Goal: Task Accomplishment & Management: Complete application form

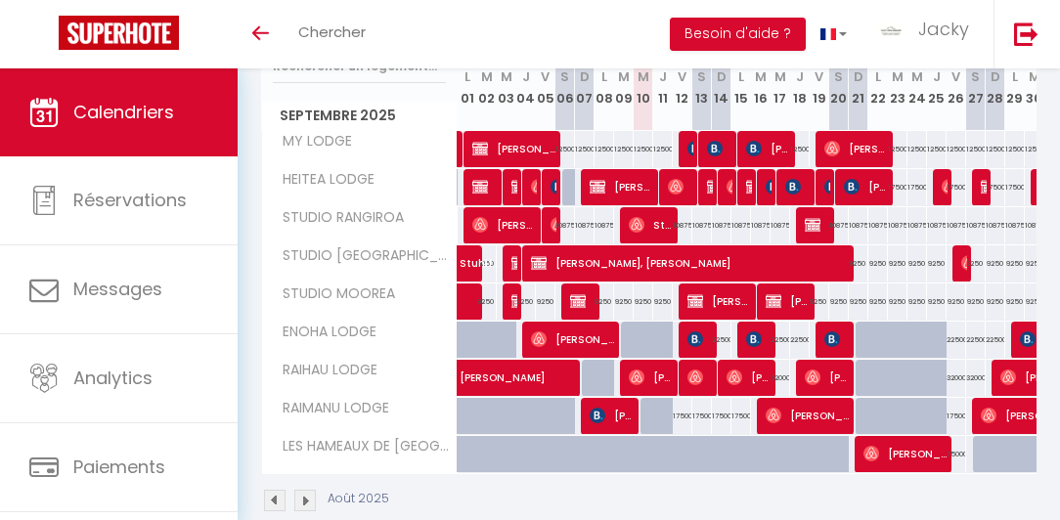
scroll to position [252, 0]
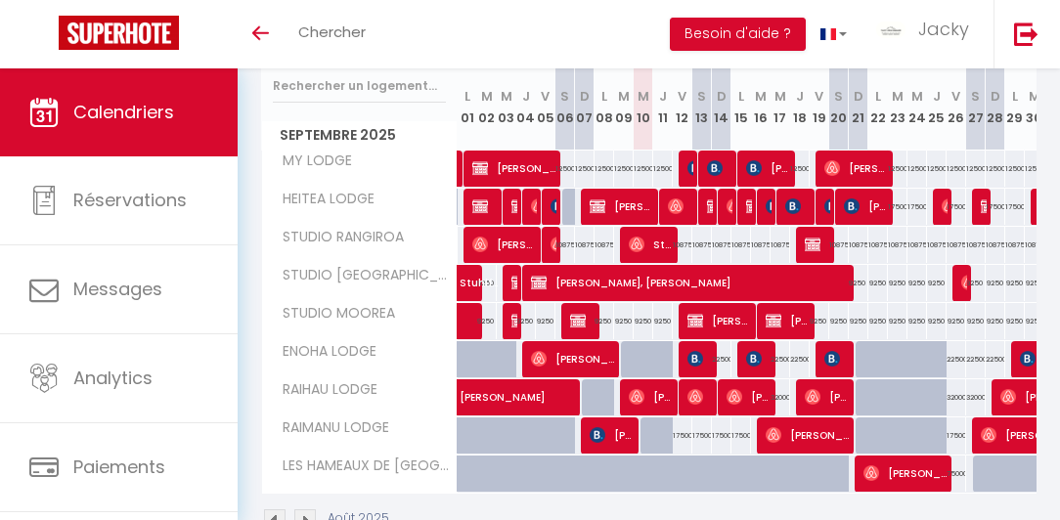
click at [680, 424] on div "17500" at bounding box center [683, 435] width 20 height 36
type input "17500"
select select "1"
type input "Ven 12 Septembre 2025"
type input "[PERSON_NAME] 13 Septembre 2025"
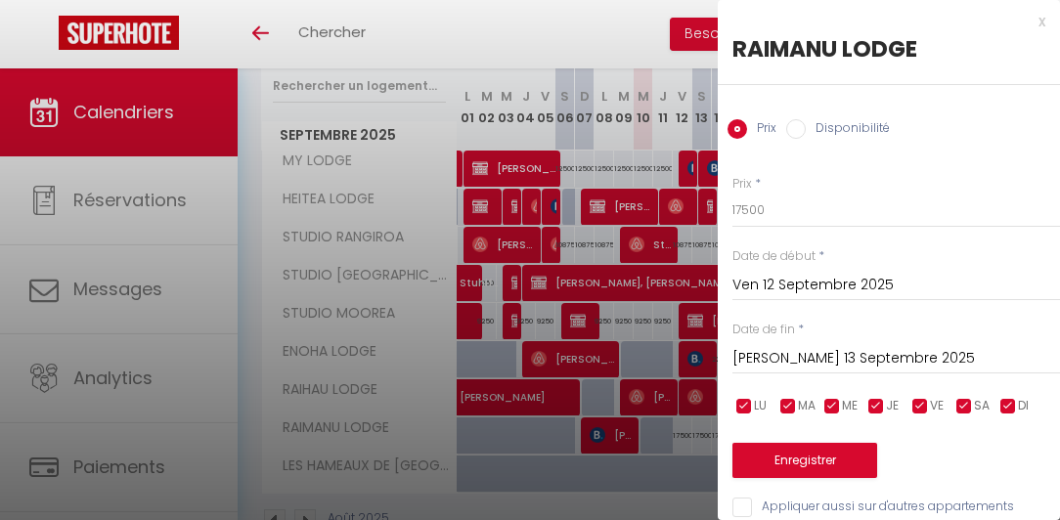
click at [792, 130] on input "Disponibilité" at bounding box center [796, 129] width 20 height 20
radio input "true"
radio input "false"
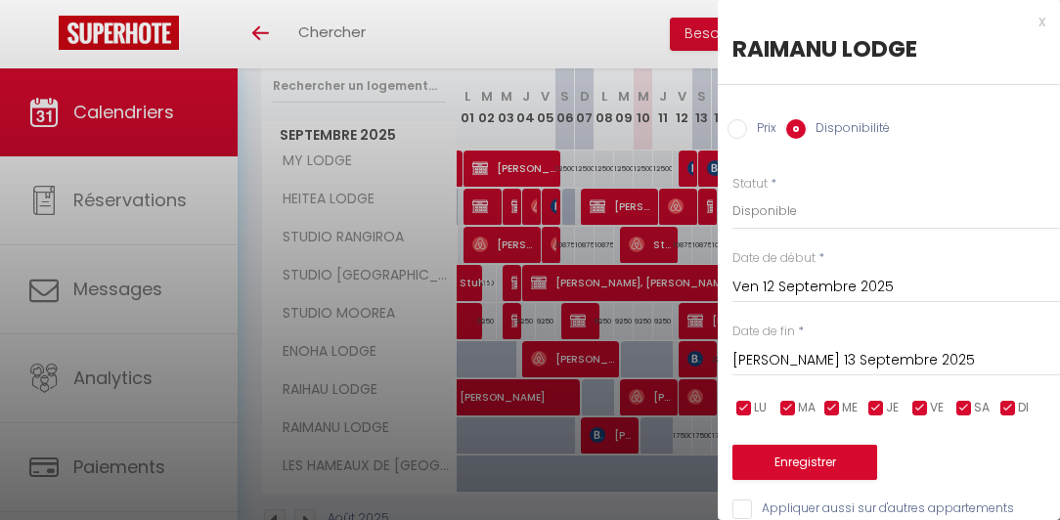
click at [855, 365] on input "[PERSON_NAME] 13 Septembre 2025" at bounding box center [895, 360] width 327 height 25
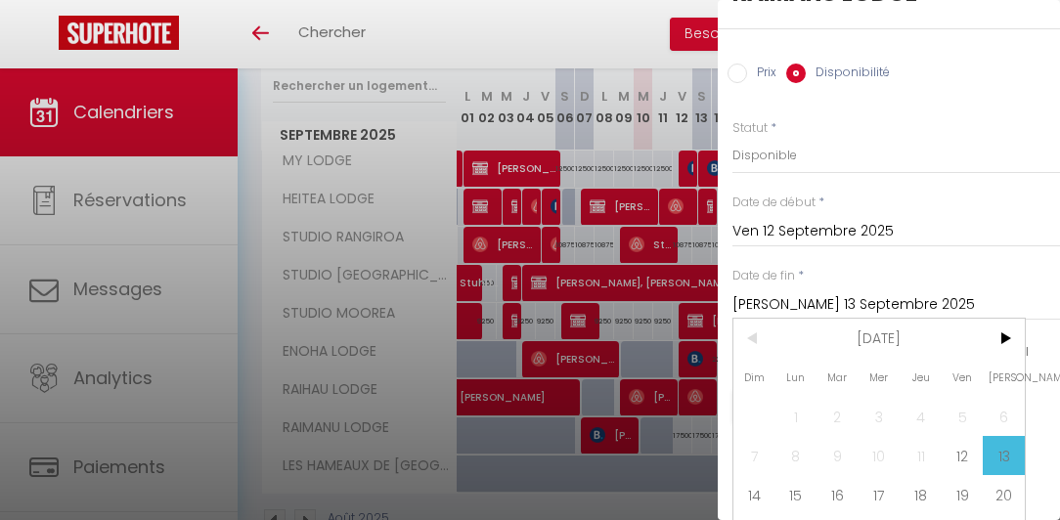
scroll to position [111, 0]
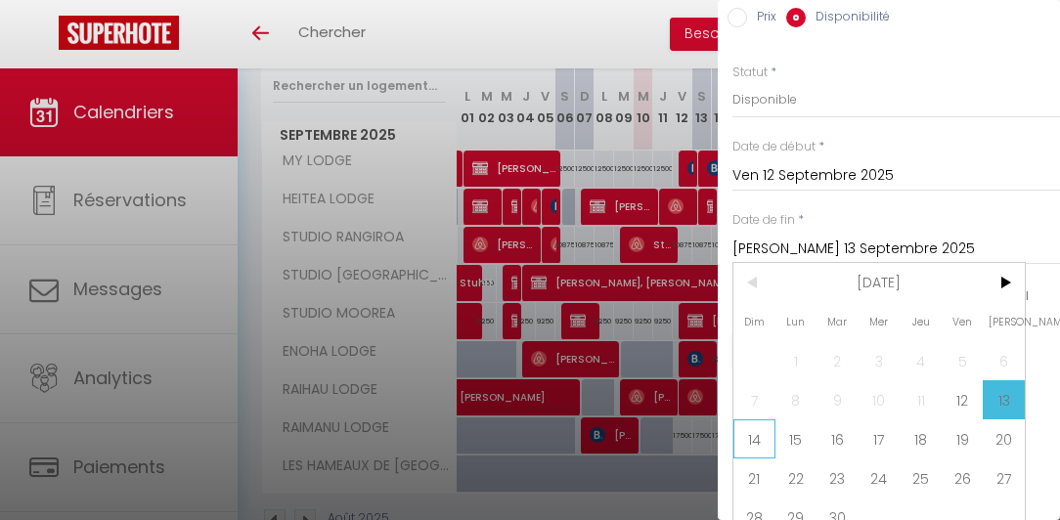
click at [763, 435] on span "14" at bounding box center [754, 438] width 42 height 39
type input "Dim 14 Septembre 2025"
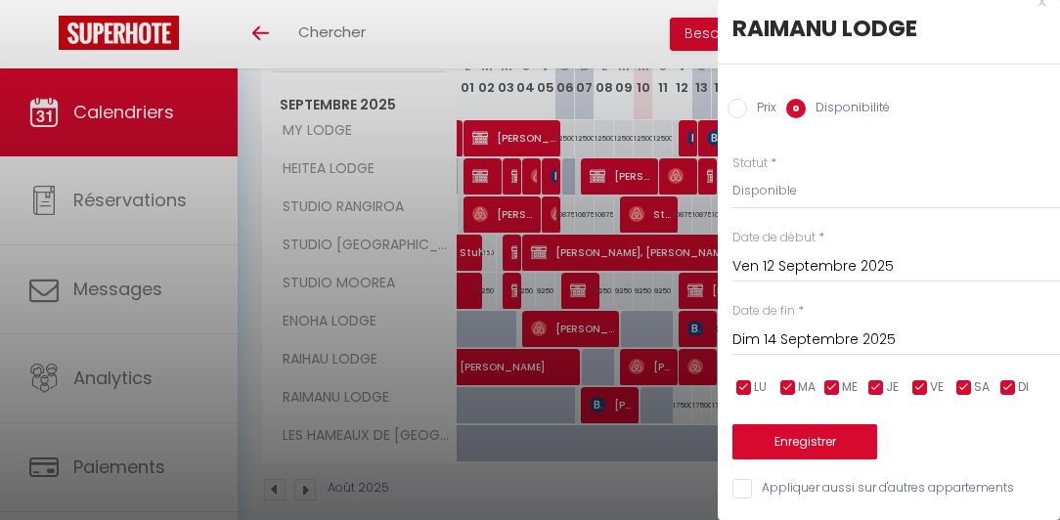
scroll to position [309, 0]
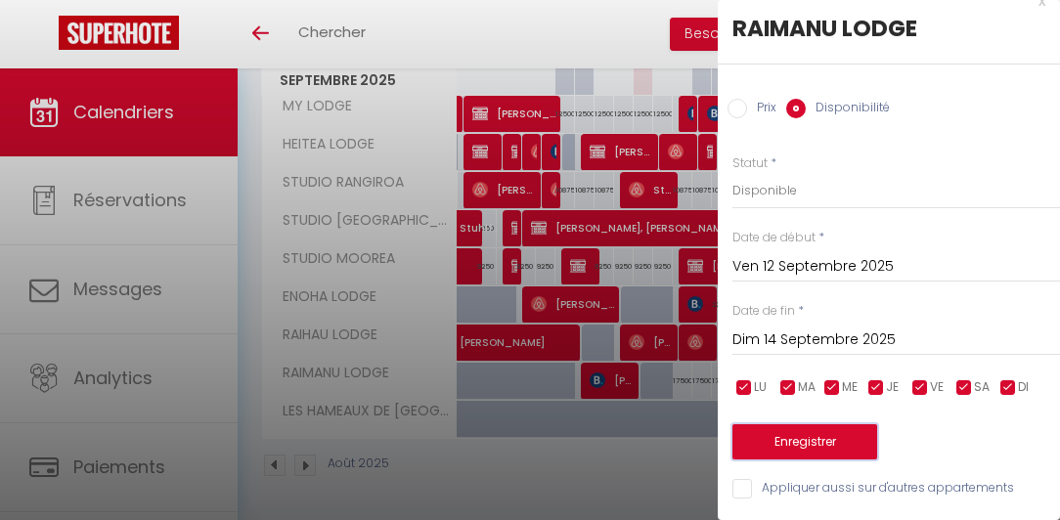
click at [806, 430] on button "Enregistrer" at bounding box center [804, 441] width 145 height 35
type input "Jeu 11 Septembre 2025"
type input "[PERSON_NAME] 13 Septembre 2025"
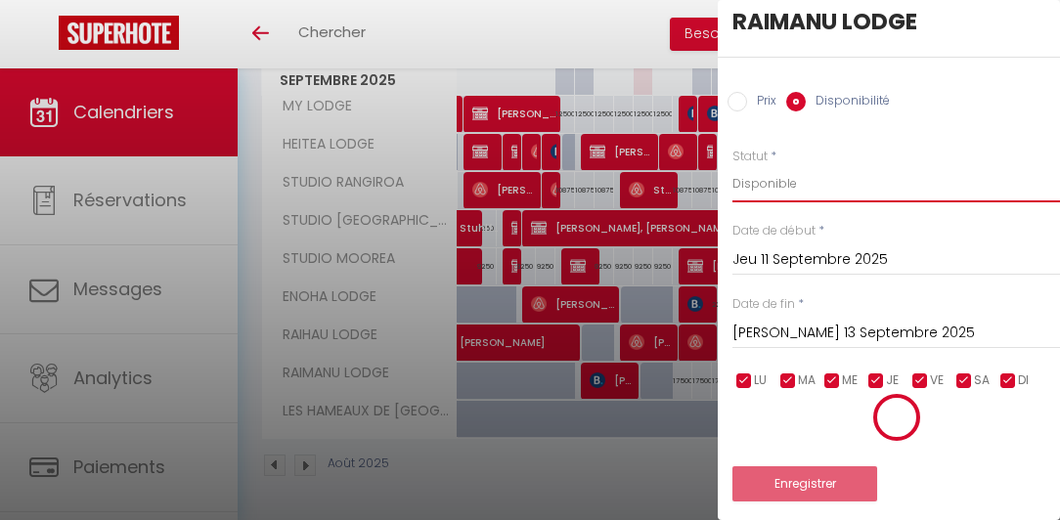
click at [738, 186] on select "Disponible Indisponible" at bounding box center [895, 183] width 327 height 37
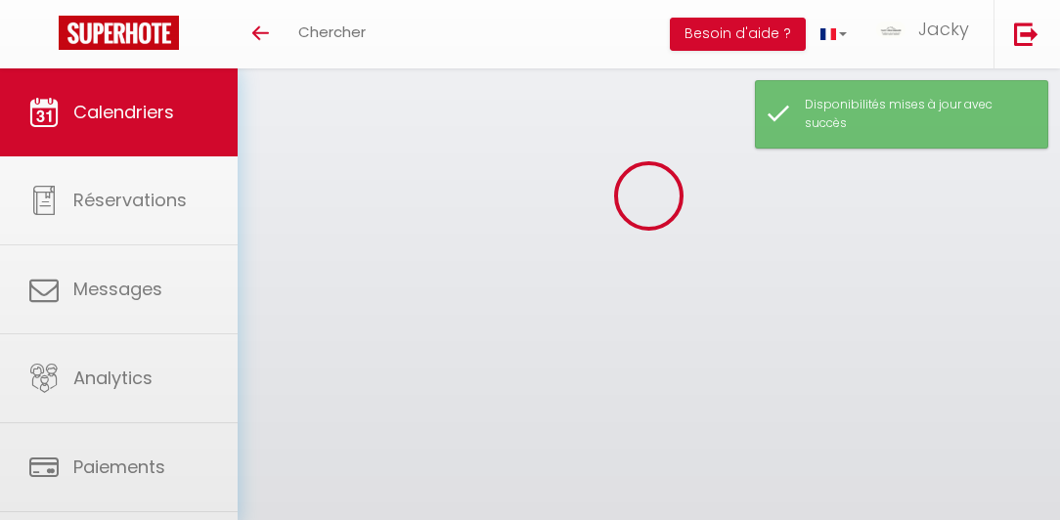
scroll to position [68, 0]
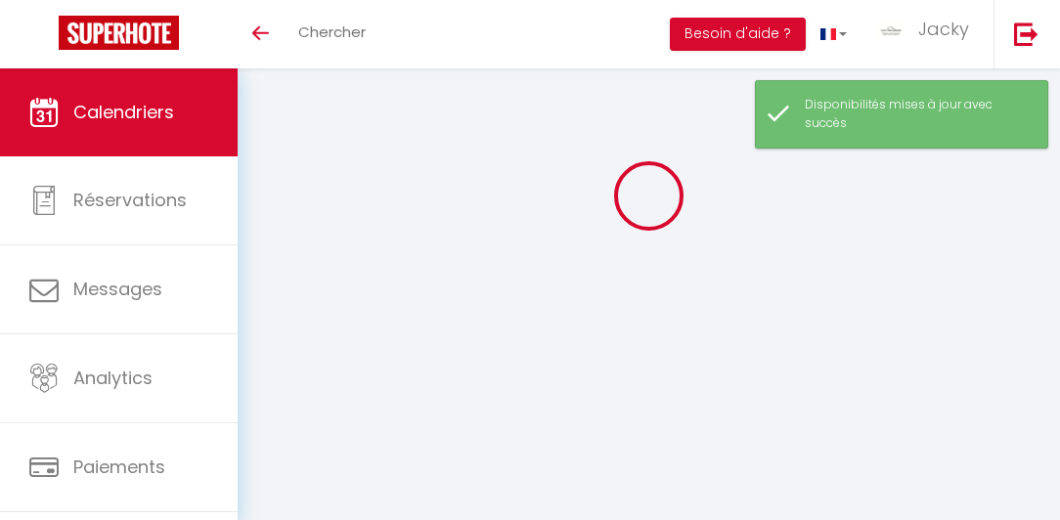
click at [750, 240] on div at bounding box center [648, 195] width 775 height 344
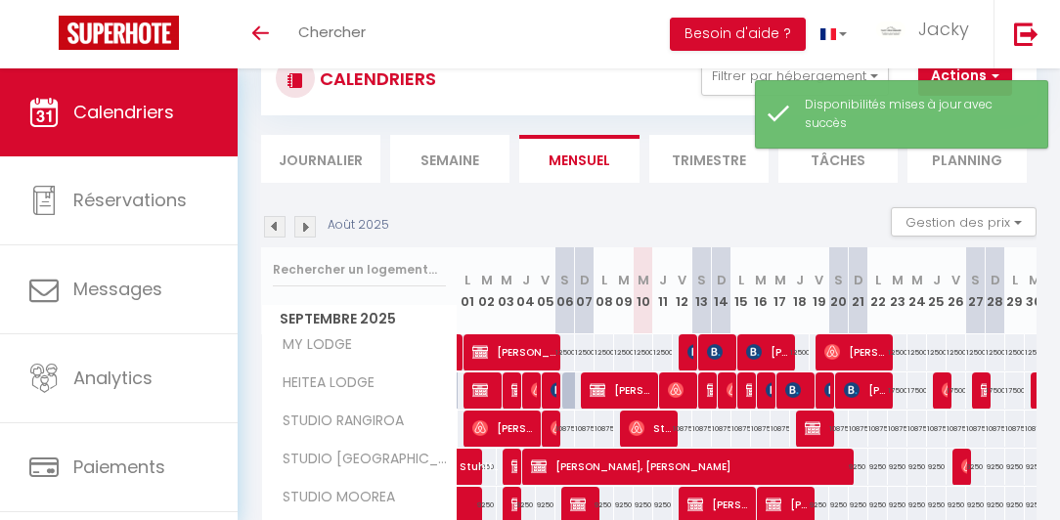
scroll to position [309, 0]
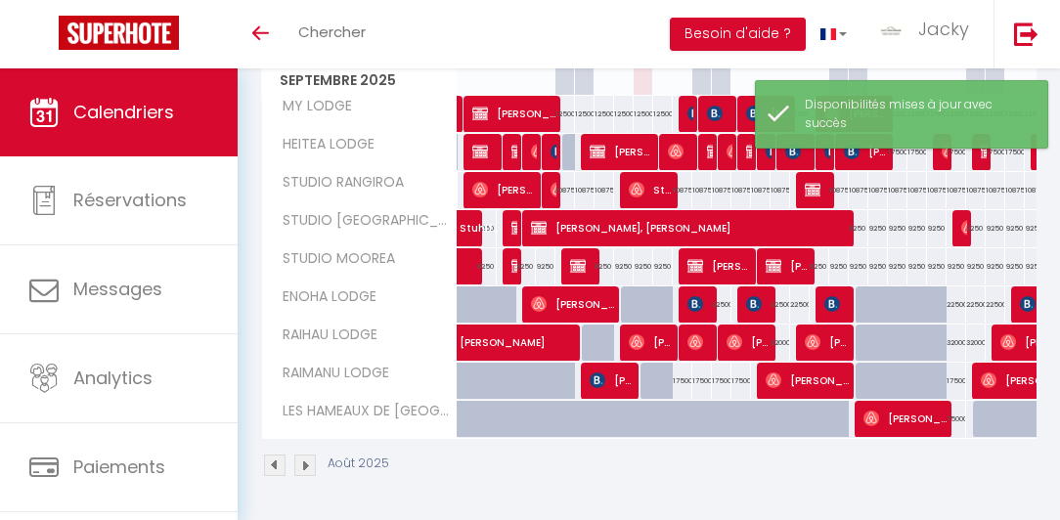
click at [682, 377] on div "17500" at bounding box center [683, 381] width 20 height 36
select select "1"
type input "Ven 12 Septembre 2025"
type input "[PERSON_NAME] 13 Septembre 2025"
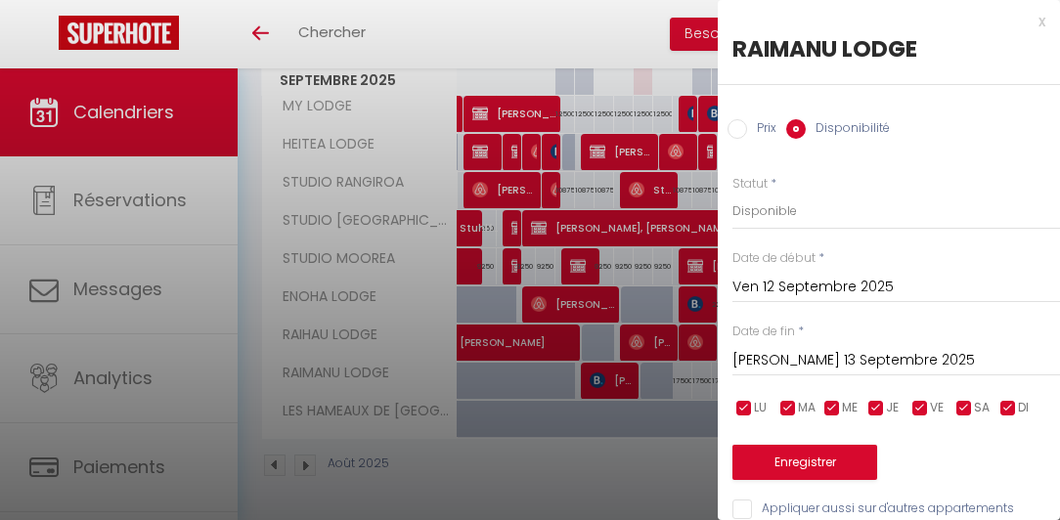
click at [1032, 22] on div "x" at bounding box center [881, 21] width 327 height 23
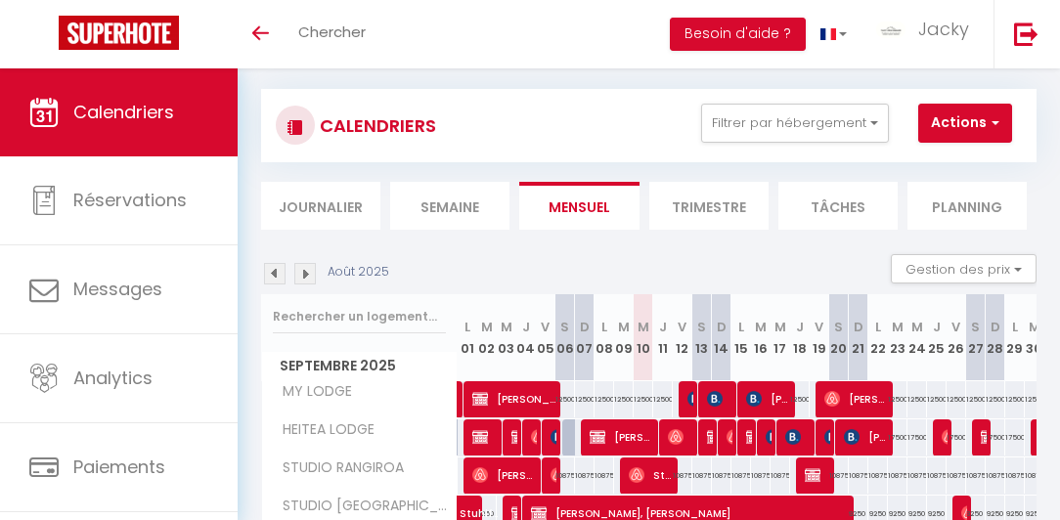
scroll to position [0, 0]
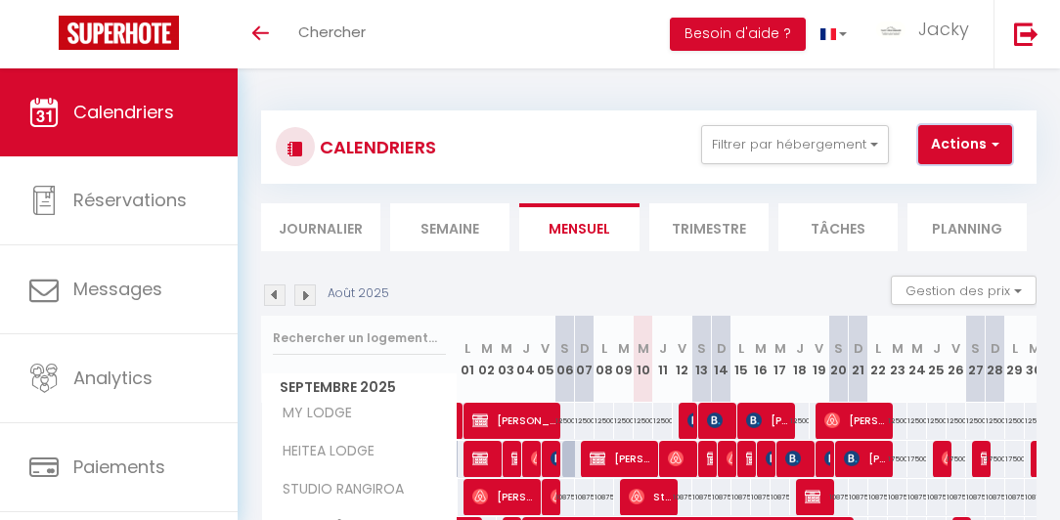
click at [968, 149] on button "Actions" at bounding box center [965, 144] width 94 height 39
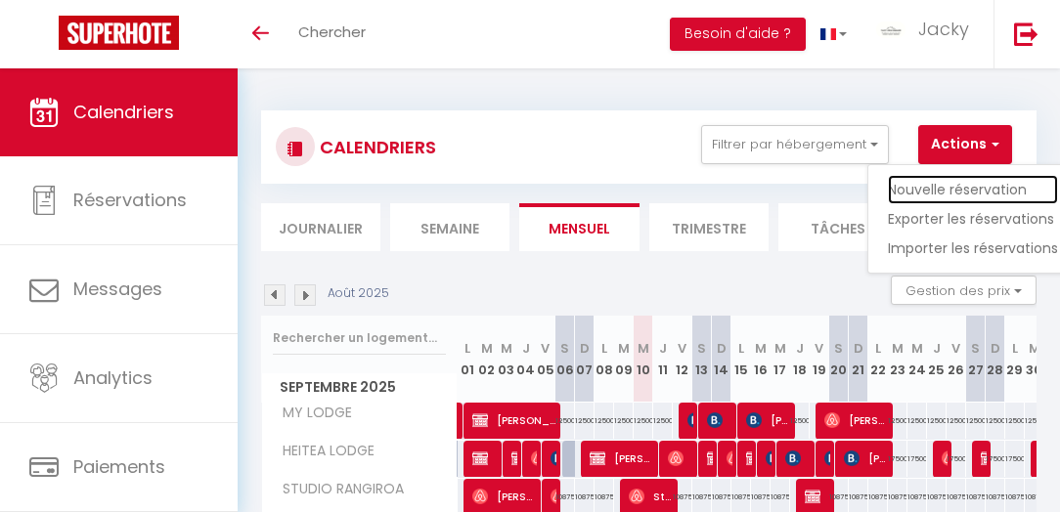
click at [974, 189] on link "Nouvelle réservation" at bounding box center [973, 189] width 170 height 29
select select
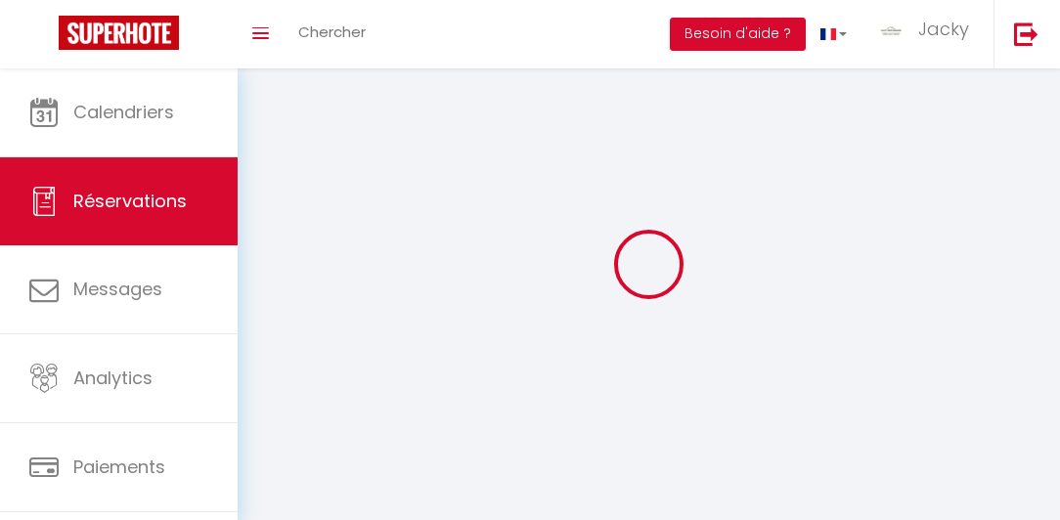
select select
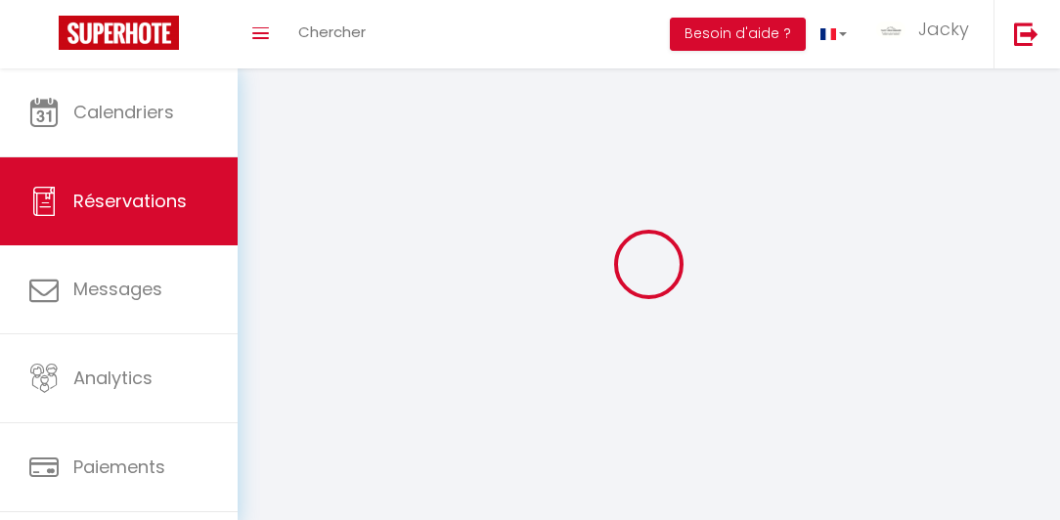
select select
checkbox input "false"
select select
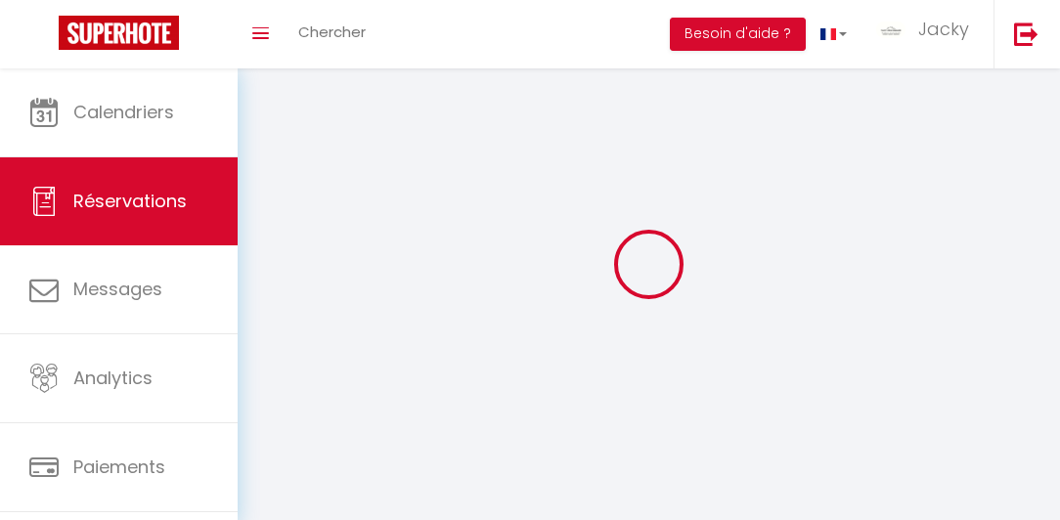
select select
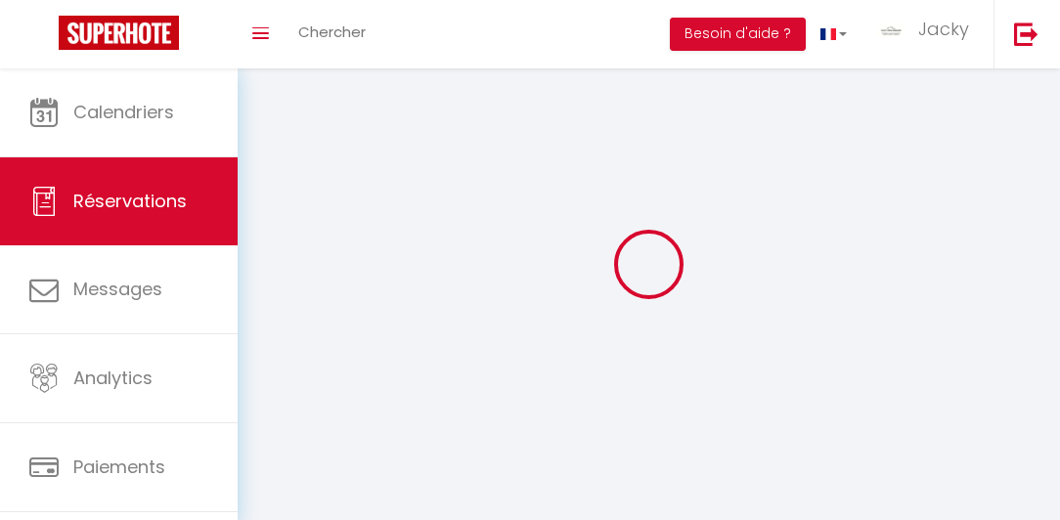
checkbox input "false"
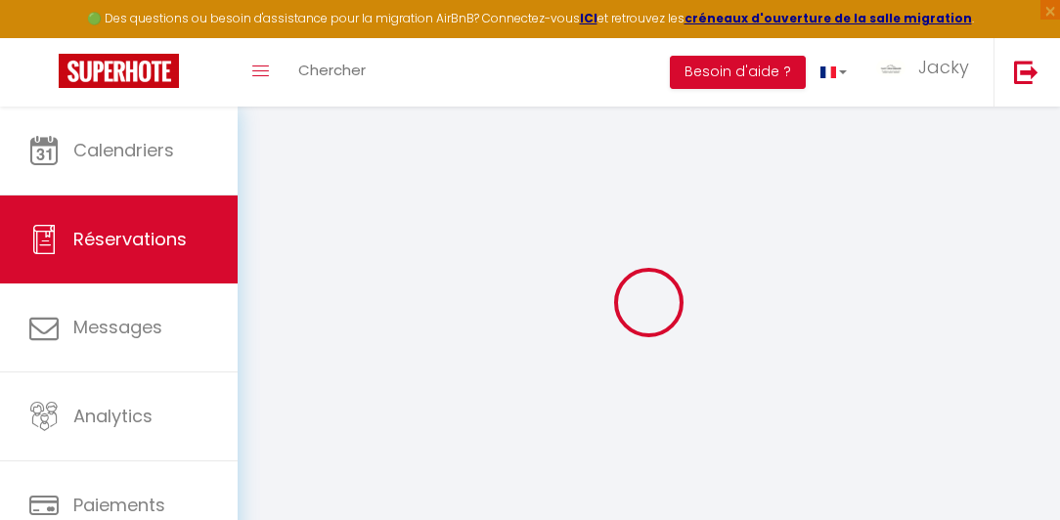
select select
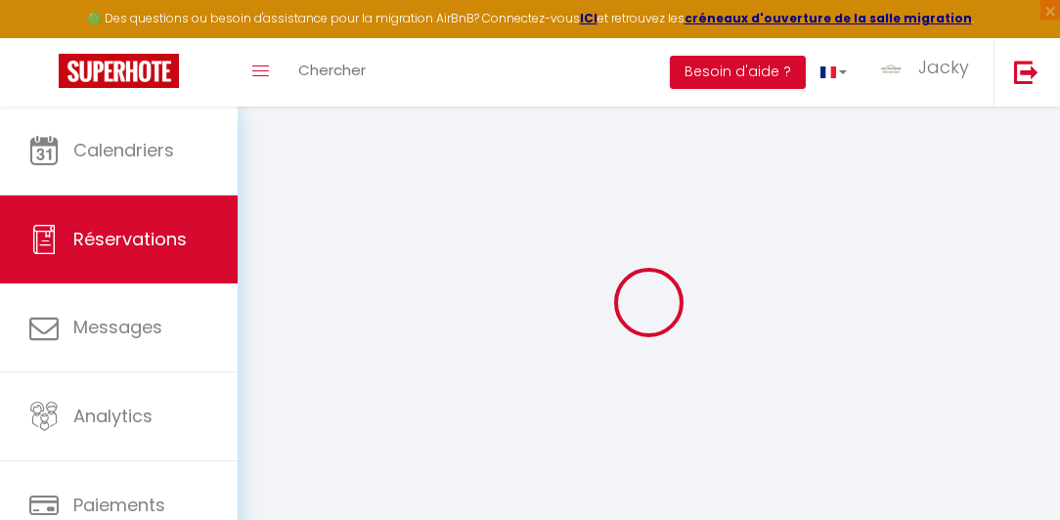
select select
checkbox input "false"
select select
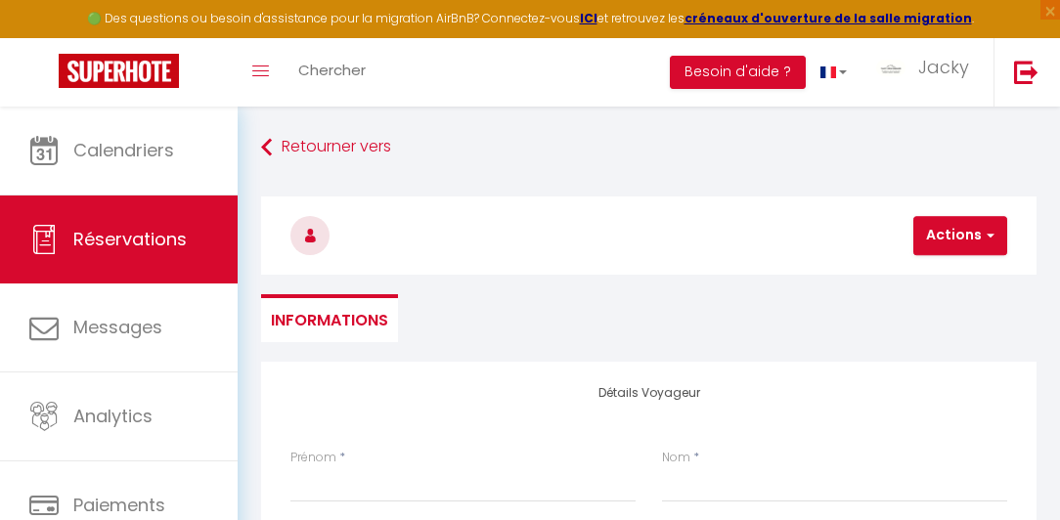
select select
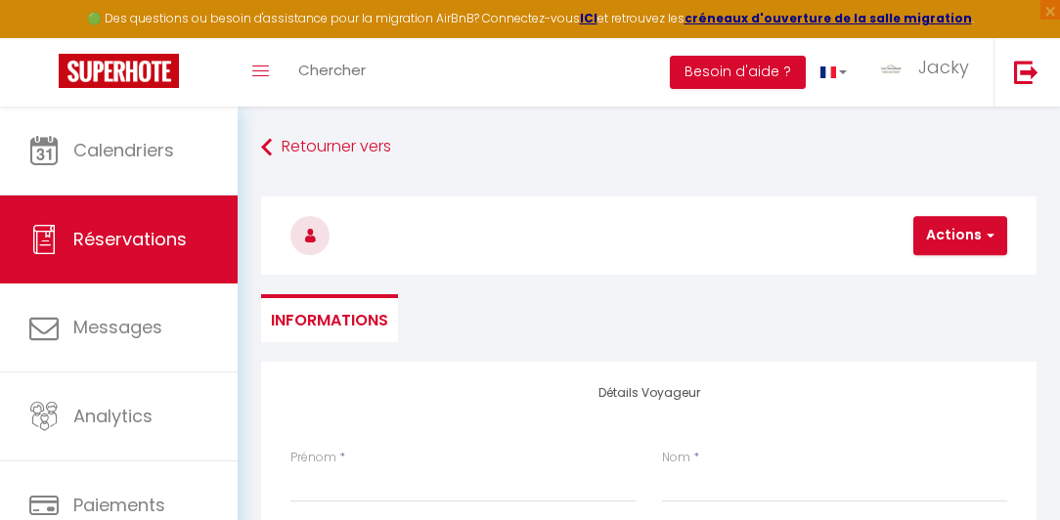
checkbox input "false"
select select
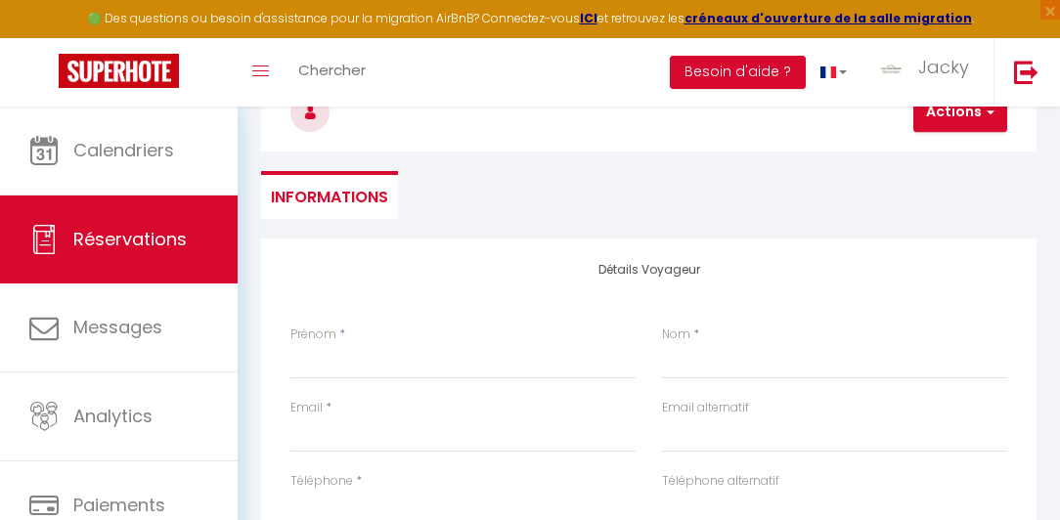
scroll to position [167, 0]
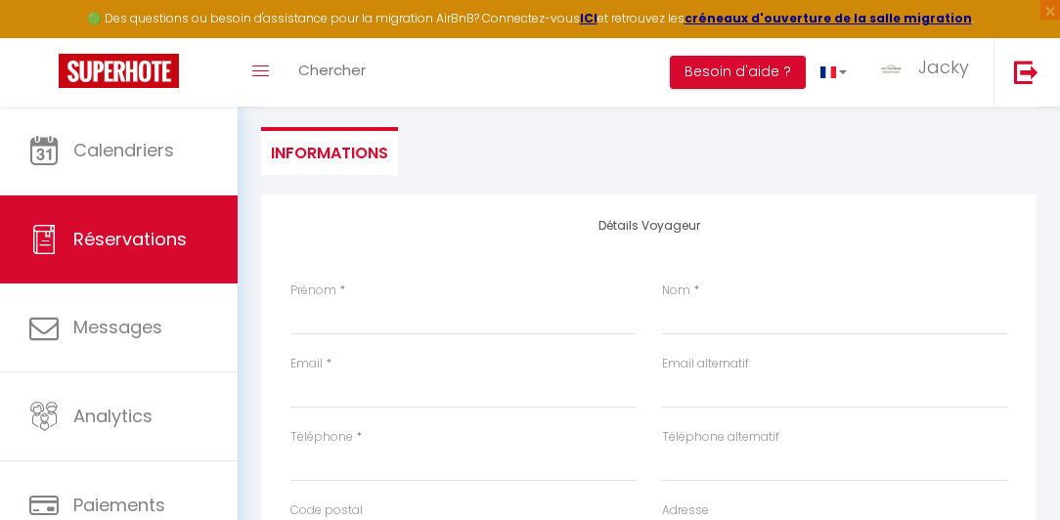
select select "36221"
select select
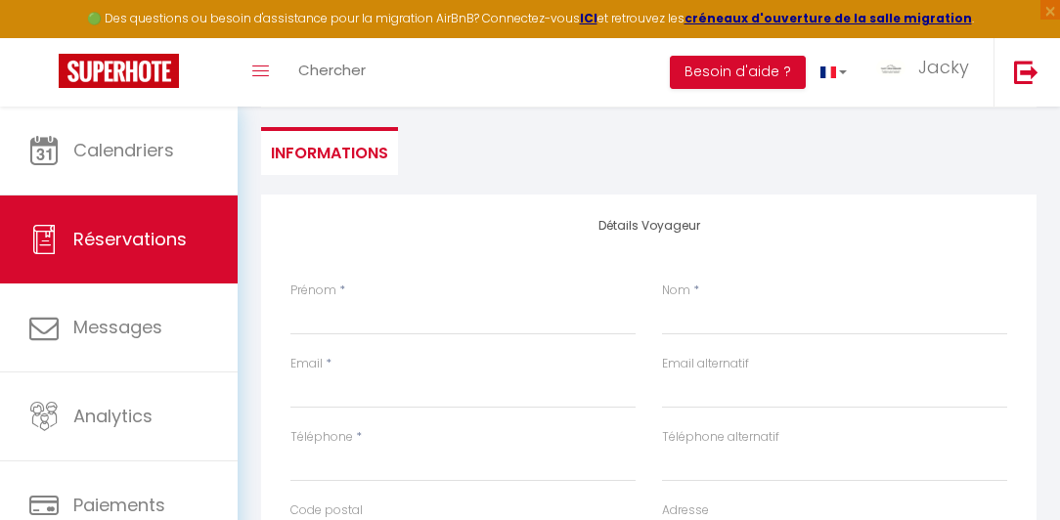
select select
checkbox input "false"
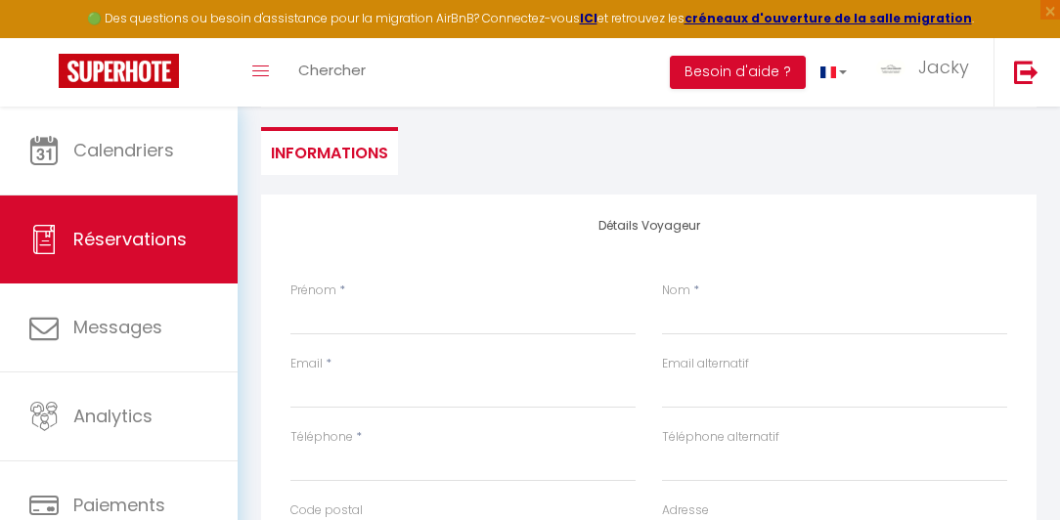
select select
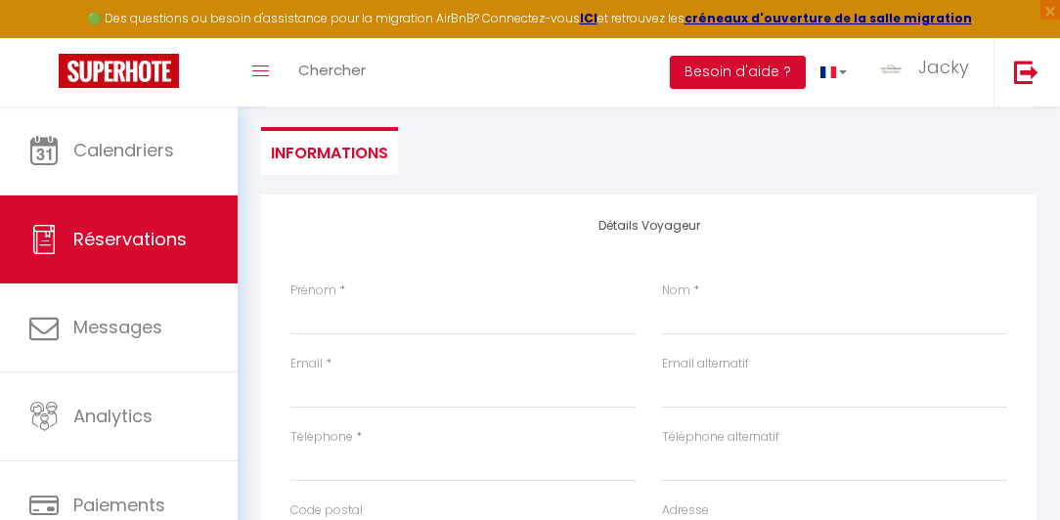
select select
checkbox input "false"
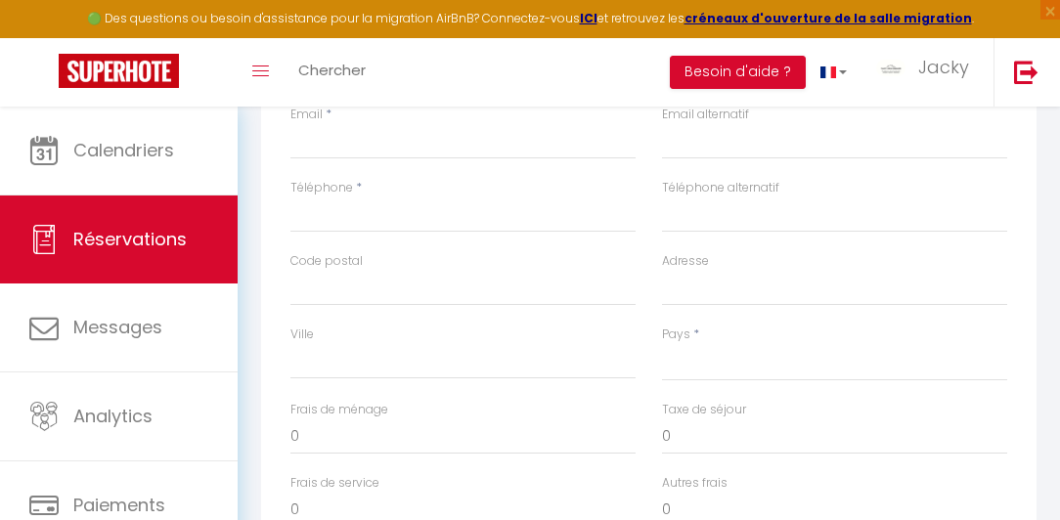
scroll to position [447, 0]
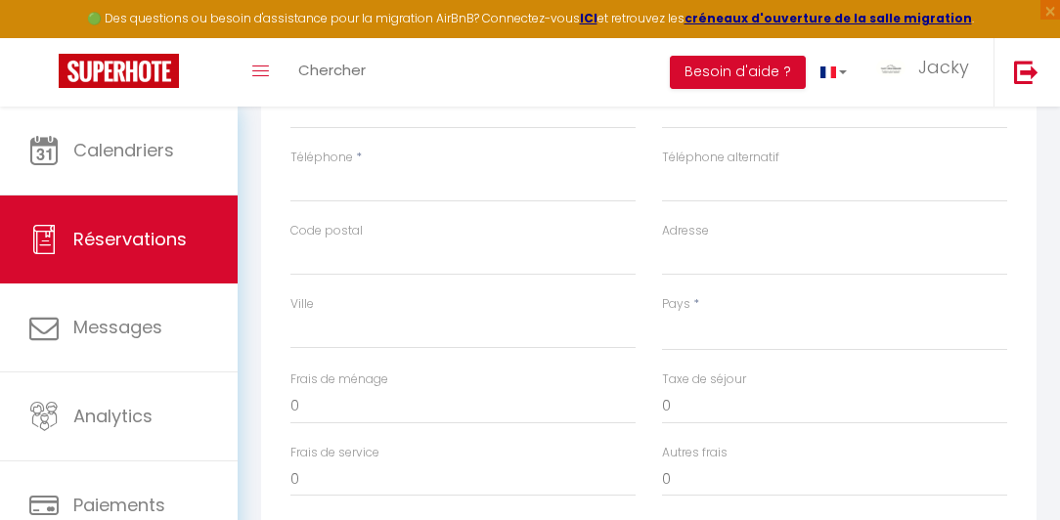
select select
type input "Ven 12 Septembre 2025"
select select
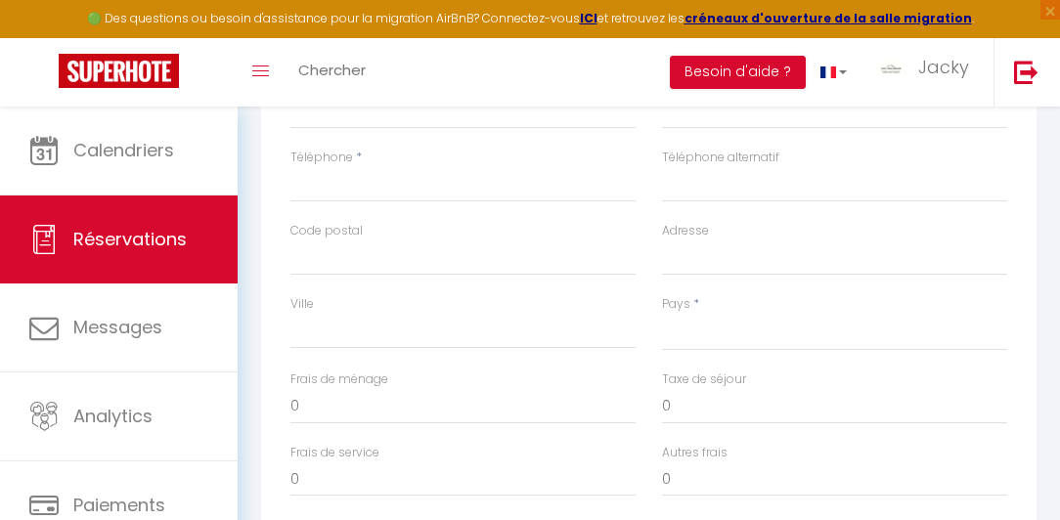
type input "[PERSON_NAME] 13 Septembre 2025"
select select
checkbox input "false"
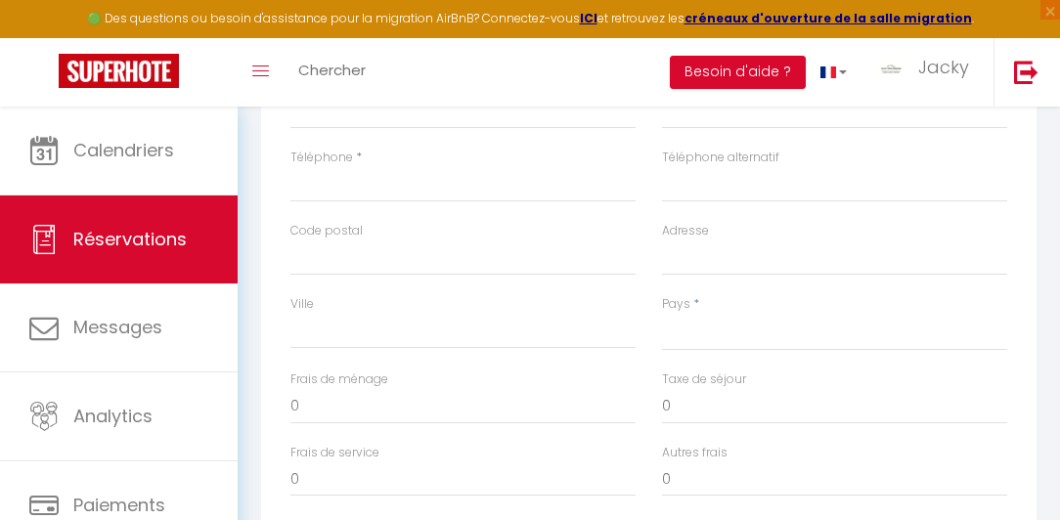
select select
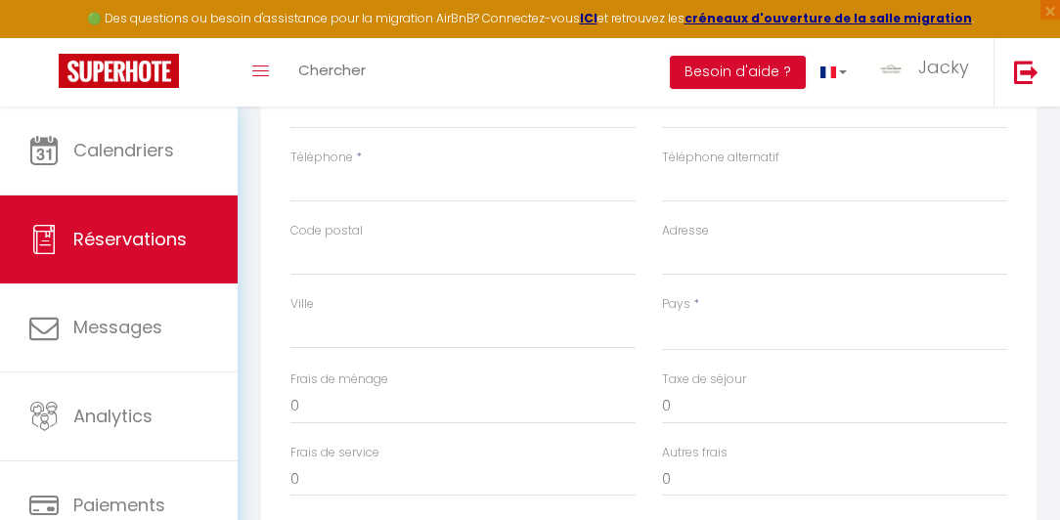
type input "Dim 14 Septembre 2025"
select select
checkbox input "false"
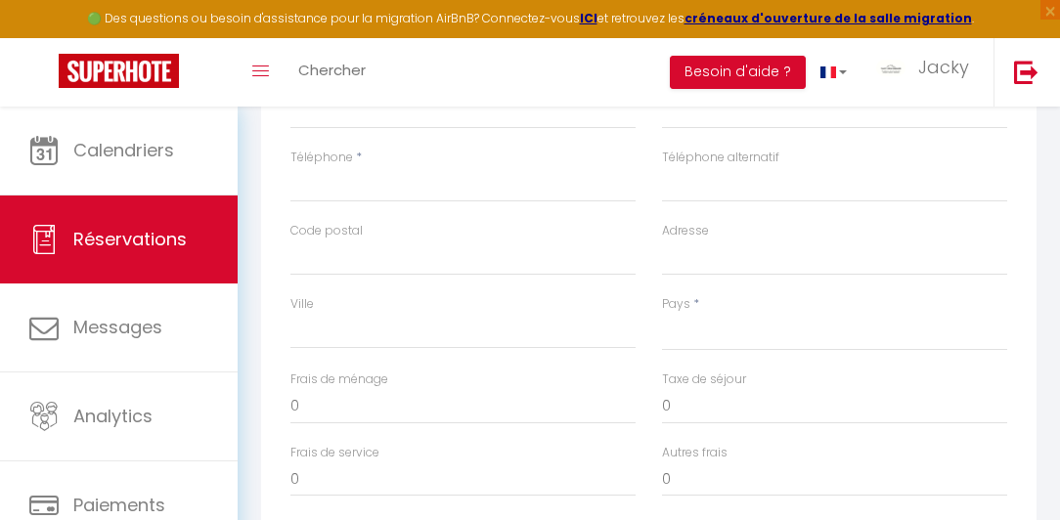
type input "2"
select select
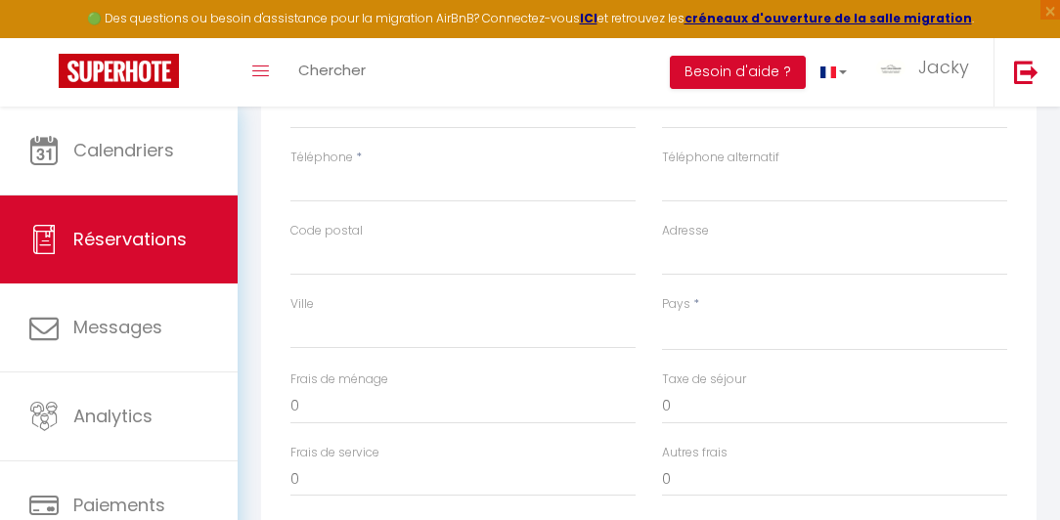
select select
checkbox input "false"
select select
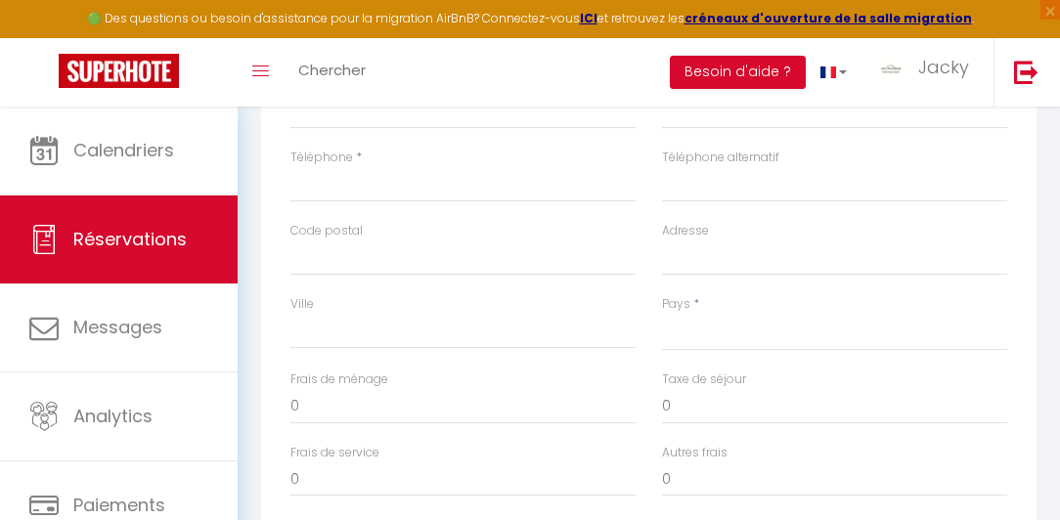
type input "50"
select select
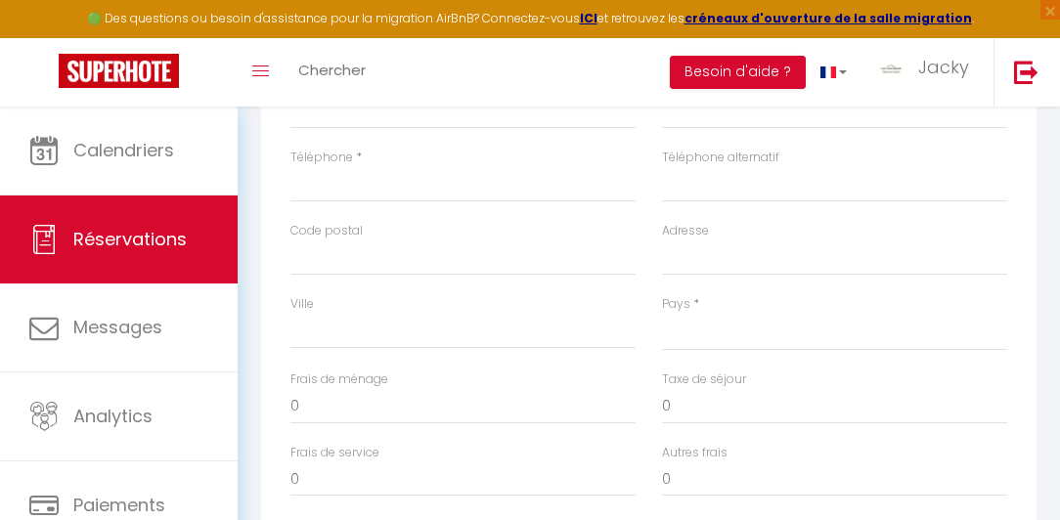
select select
type input "35000"
checkbox input "false"
type input "2"
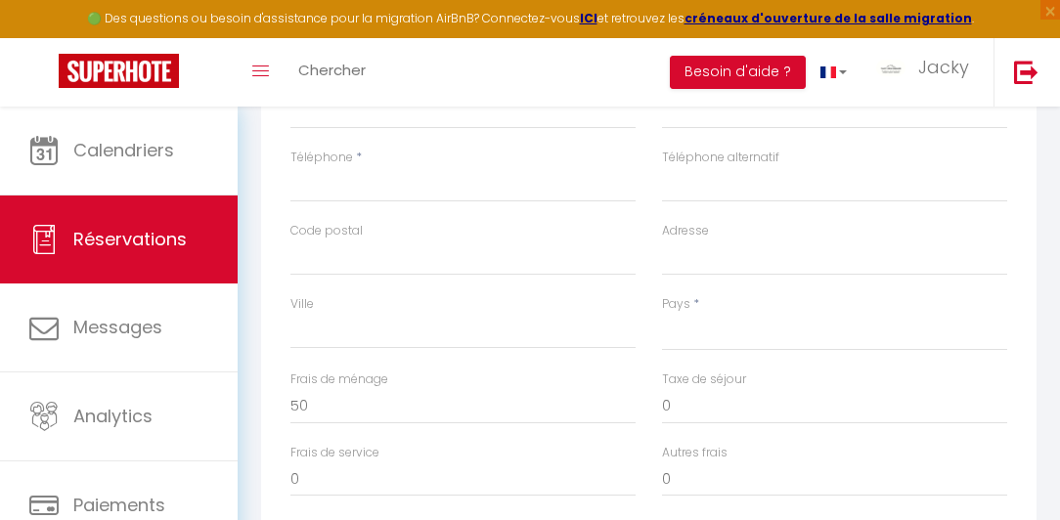
select select "12"
select select
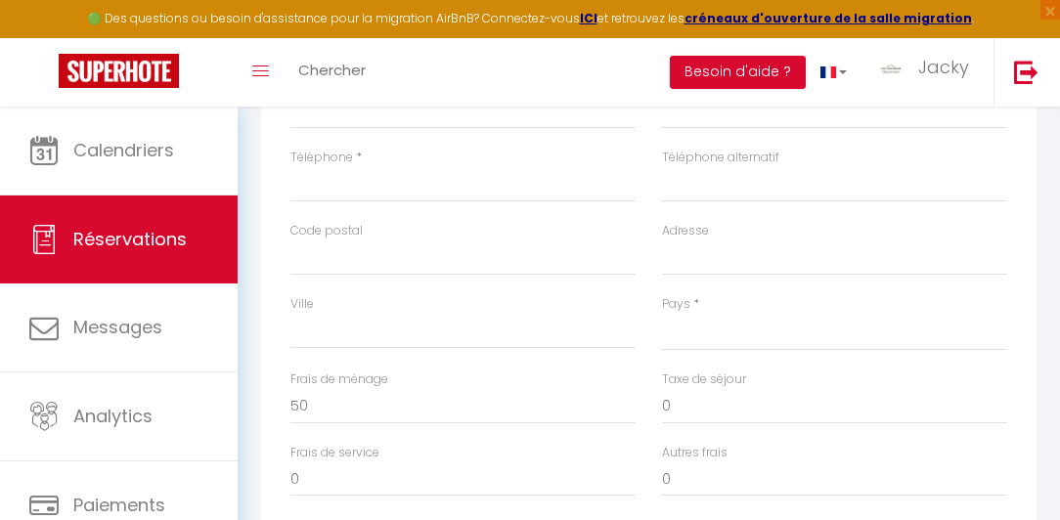
select select
checkbox input "false"
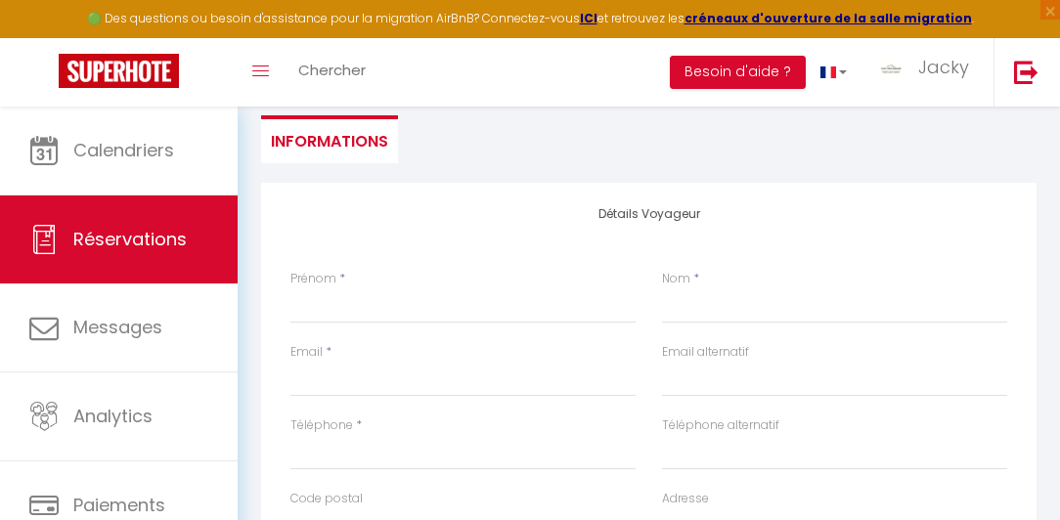
scroll to position [167, 0]
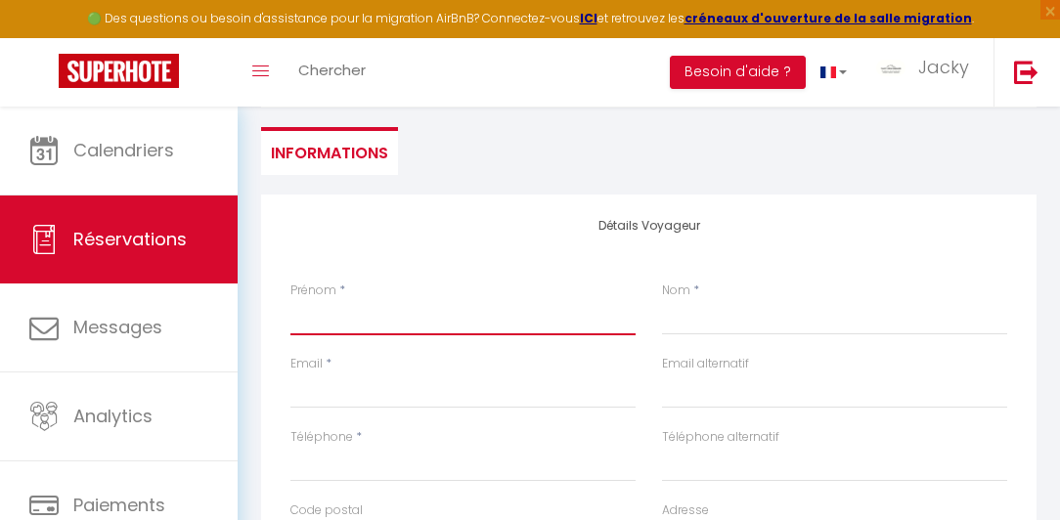
click at [332, 330] on input "Prénom" at bounding box center [462, 317] width 345 height 35
type input "H"
select select
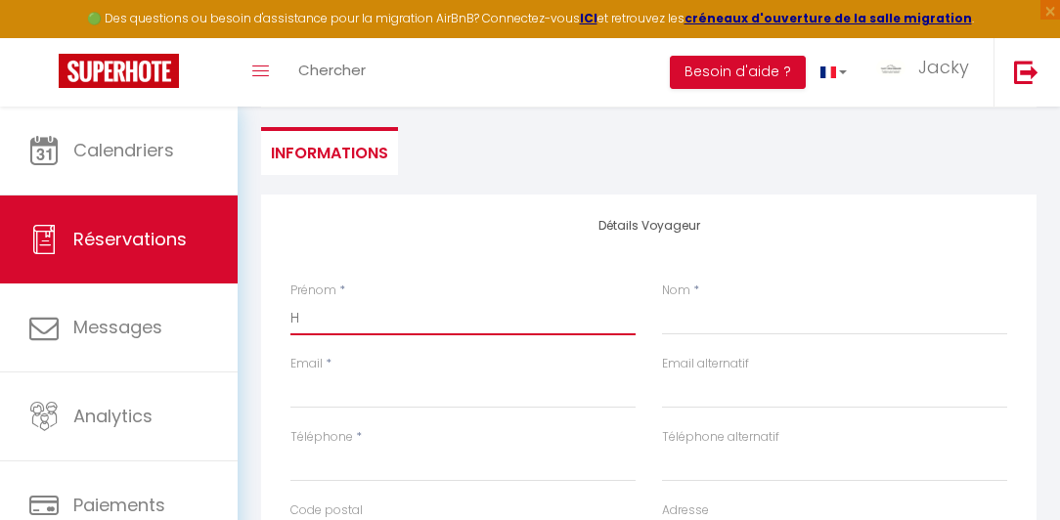
select select
checkbox input "false"
type input "Hi"
select select
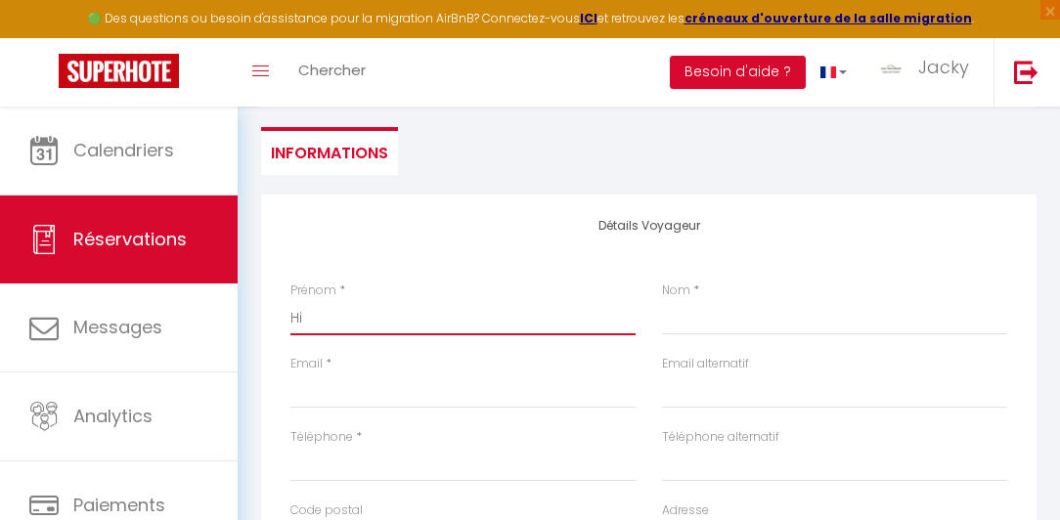
select select
checkbox input "false"
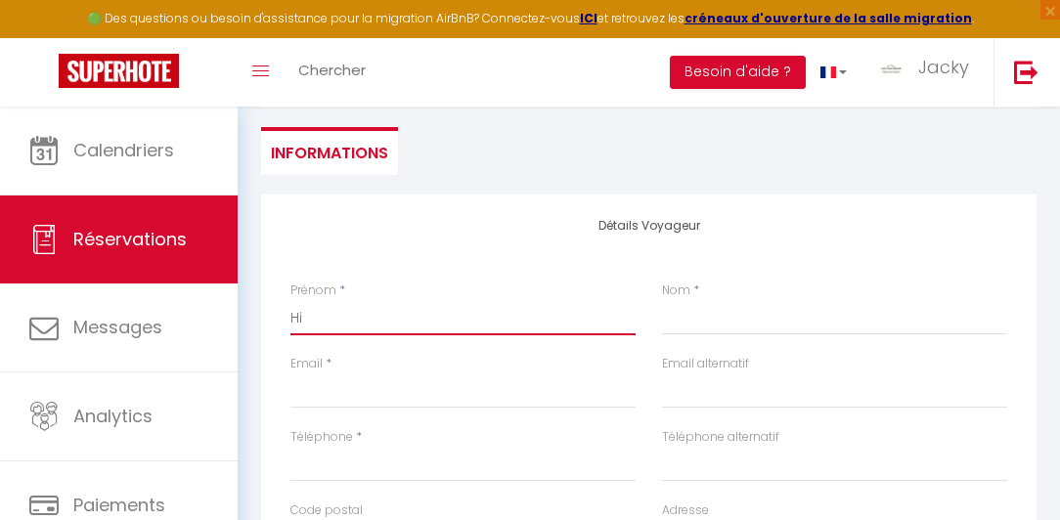
type input "Hin"
select select
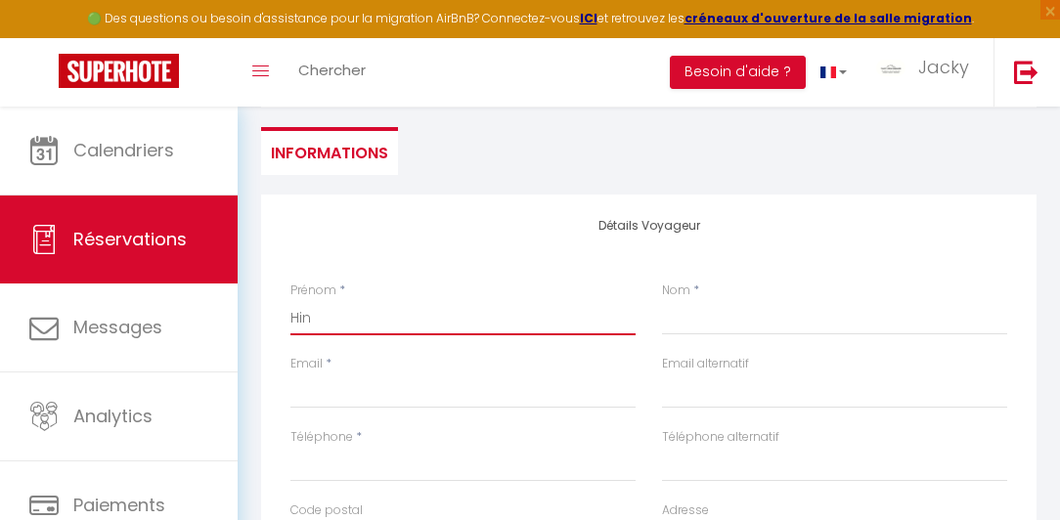
select select
checkbox input "false"
type input "Hina"
select select
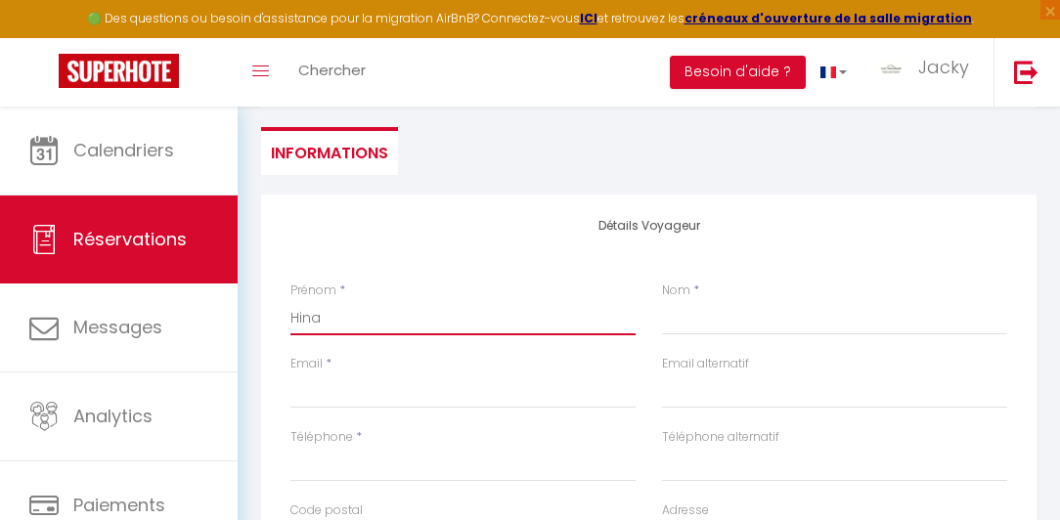
select select
checkbox input "false"
type input "Hinan"
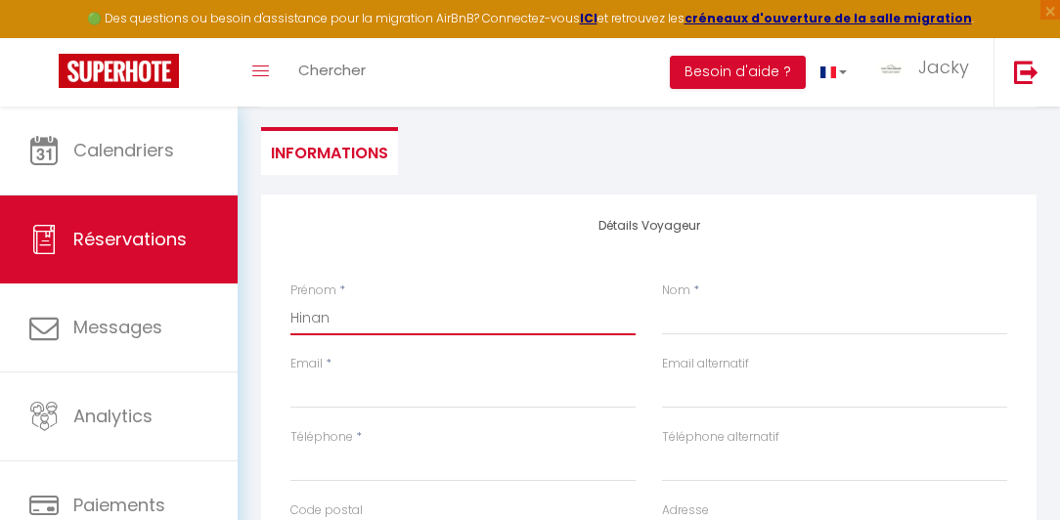
select select
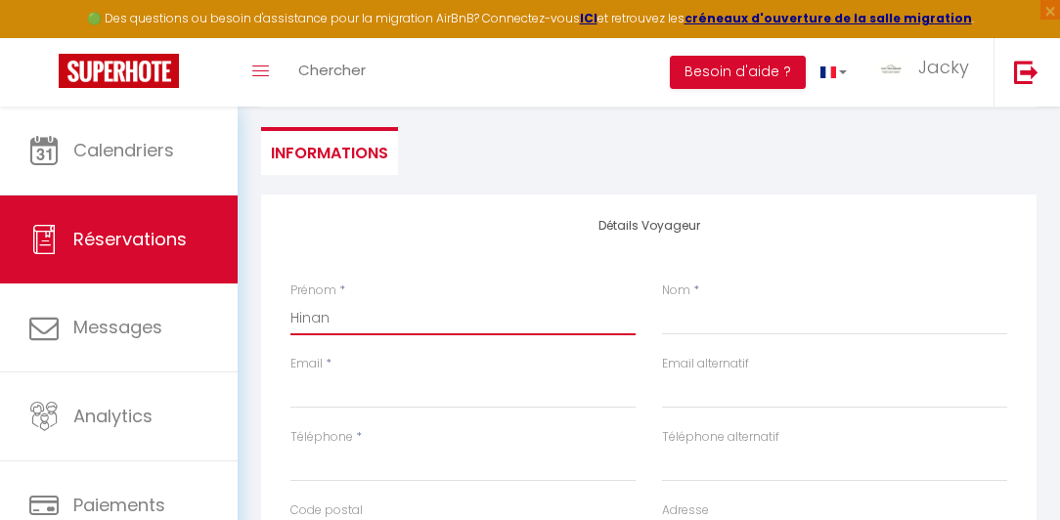
checkbox input "false"
type input "Hinanu"
select select
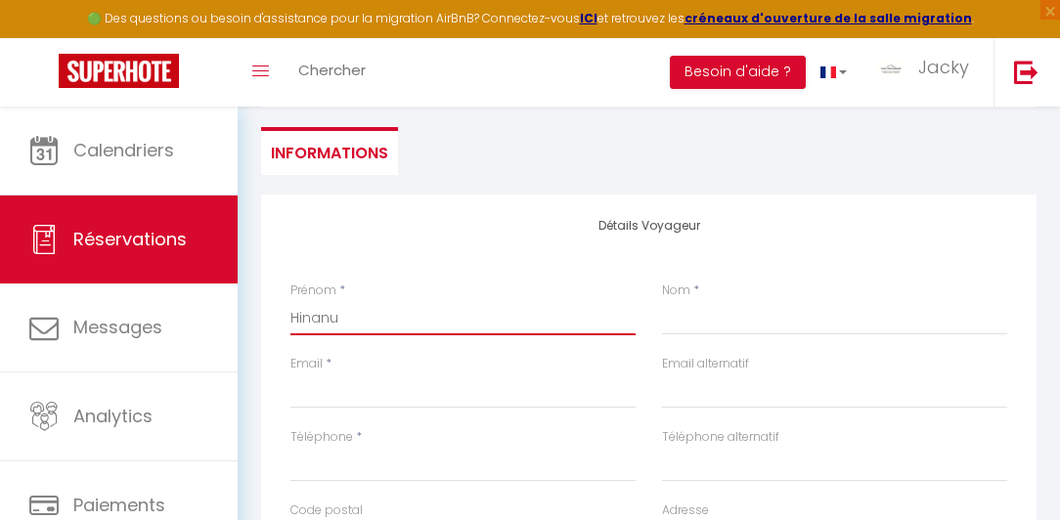
select select
checkbox input "false"
type input "Hinanui"
select select
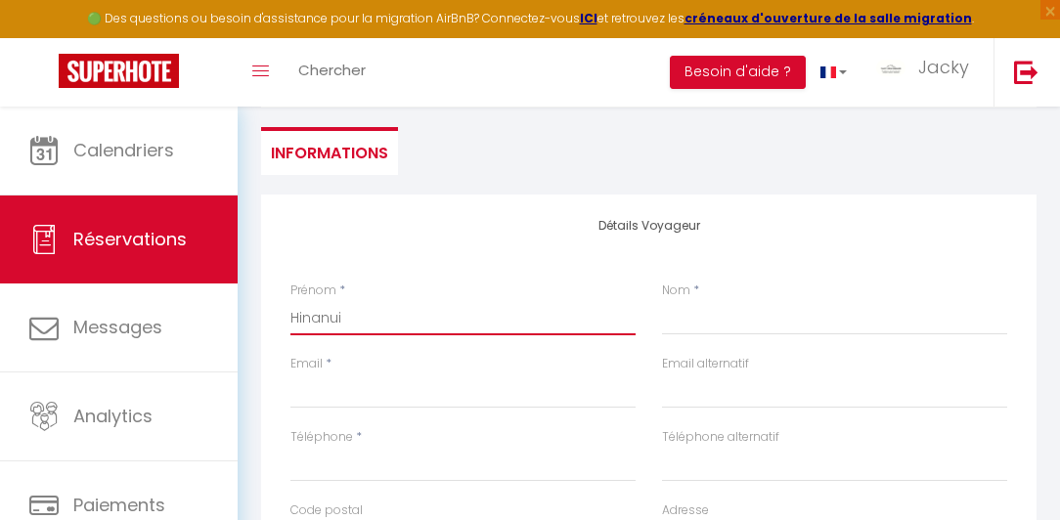
select select
checkbox input "false"
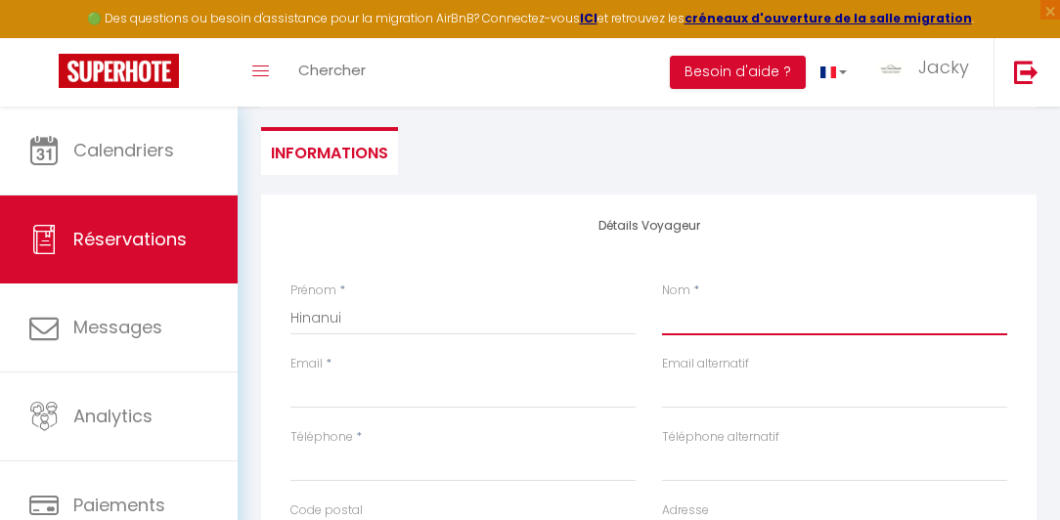
type input "FDM - Moorea"
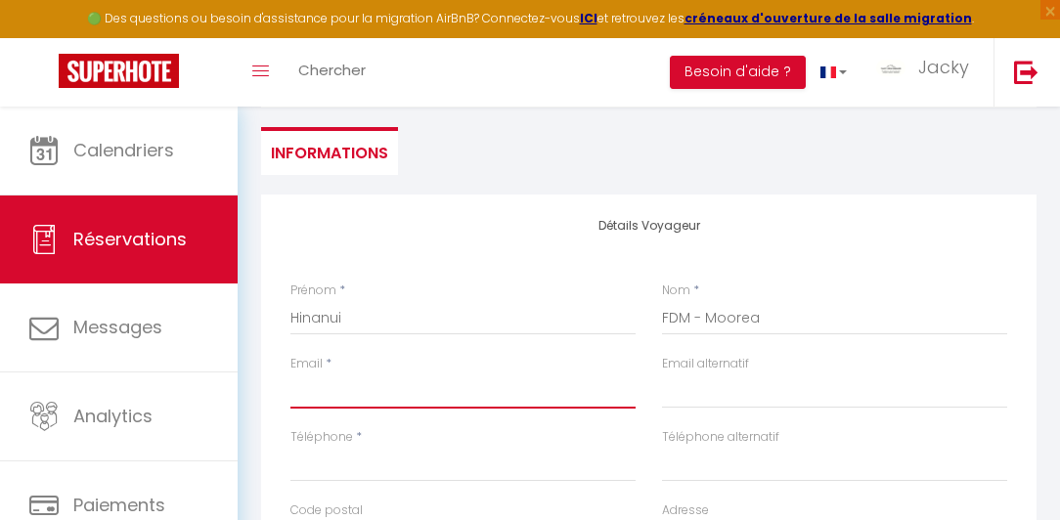
type input "[EMAIL_ADDRESS][DOMAIN_NAME]"
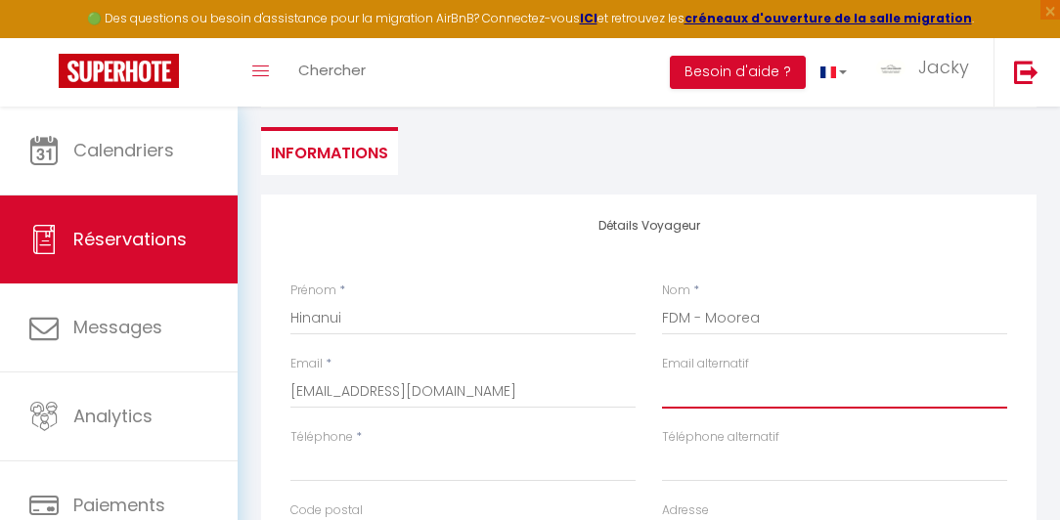
type input "[EMAIL_ADDRESS][DOMAIN_NAME]"
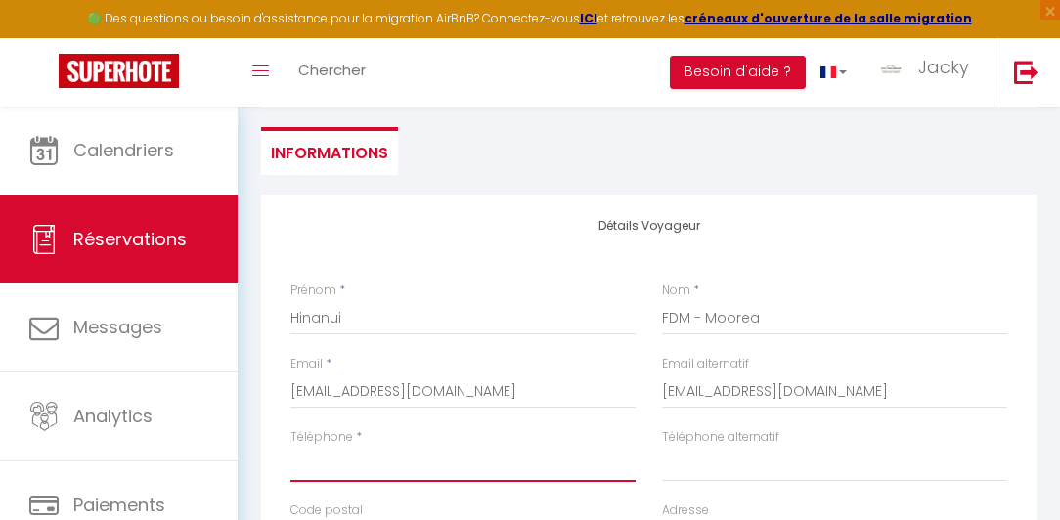
type input "89735751"
select select "PF"
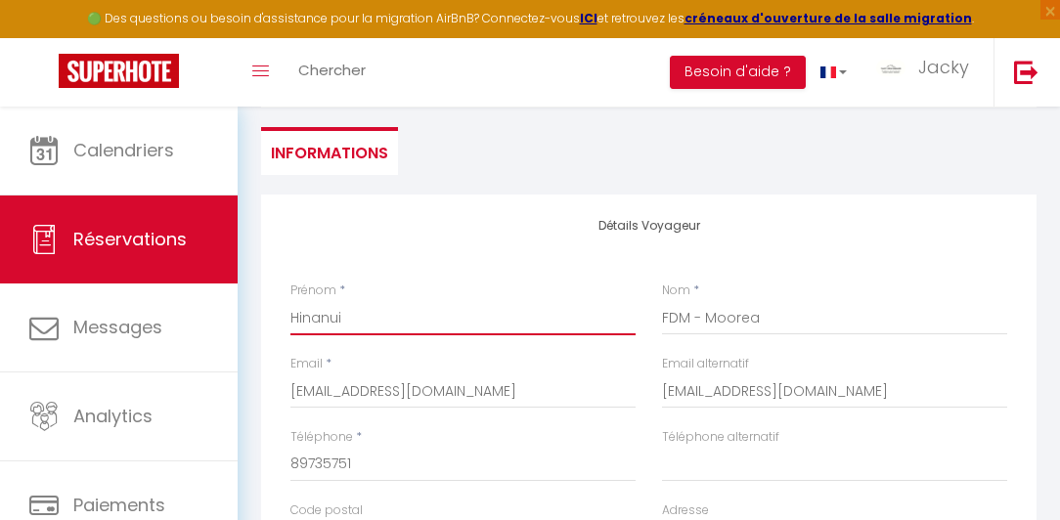
select select
checkbox input "false"
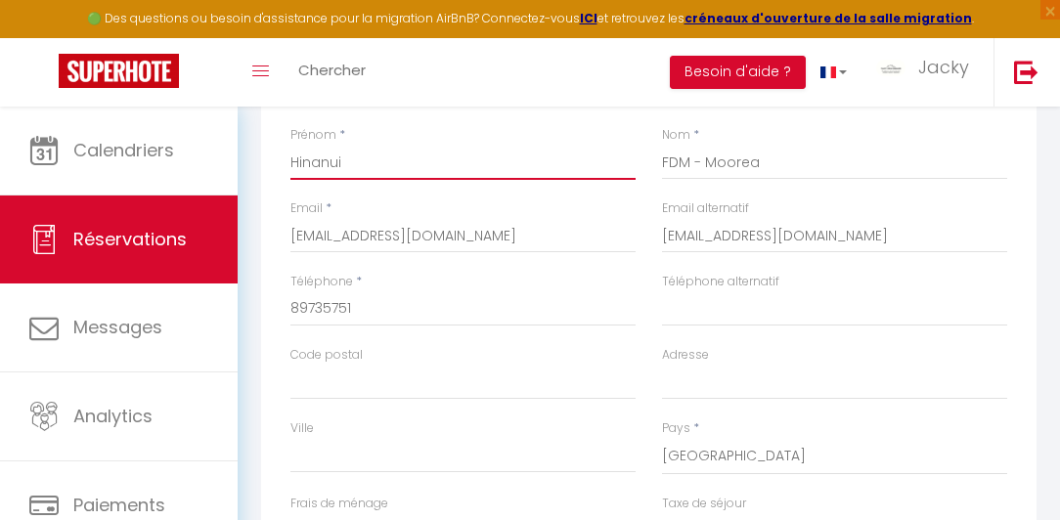
scroll to position [266, 0]
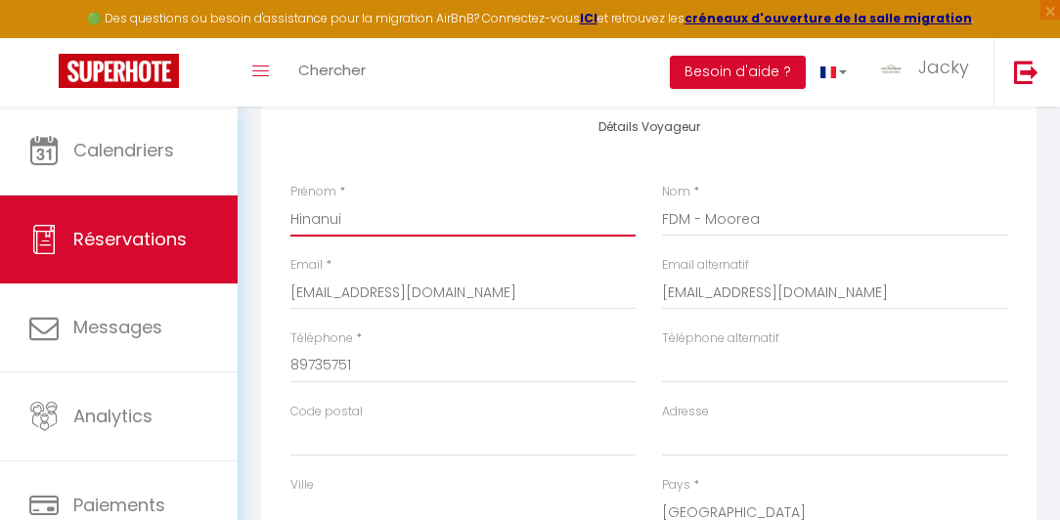
type input "Hinanui"
select select "1"
select select
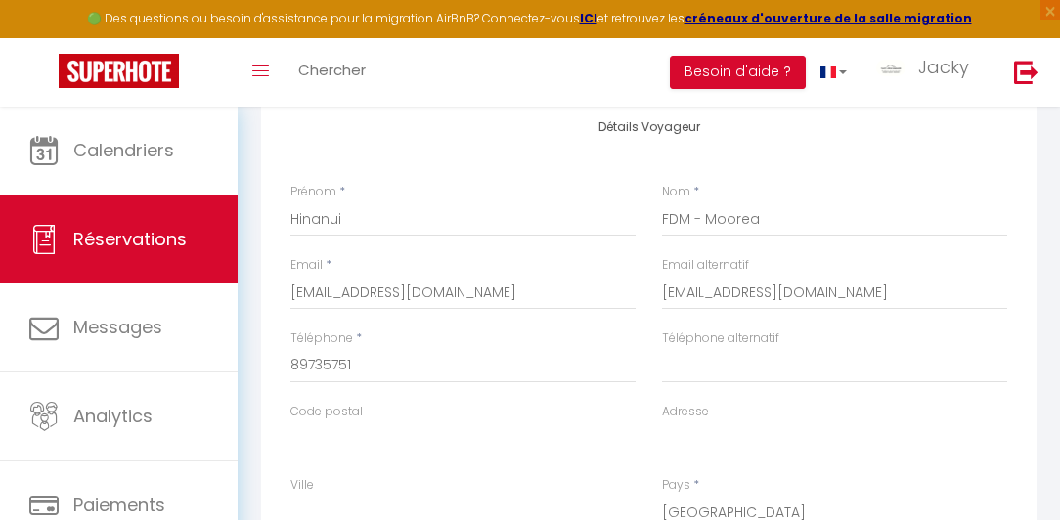
select select
checkbox input "false"
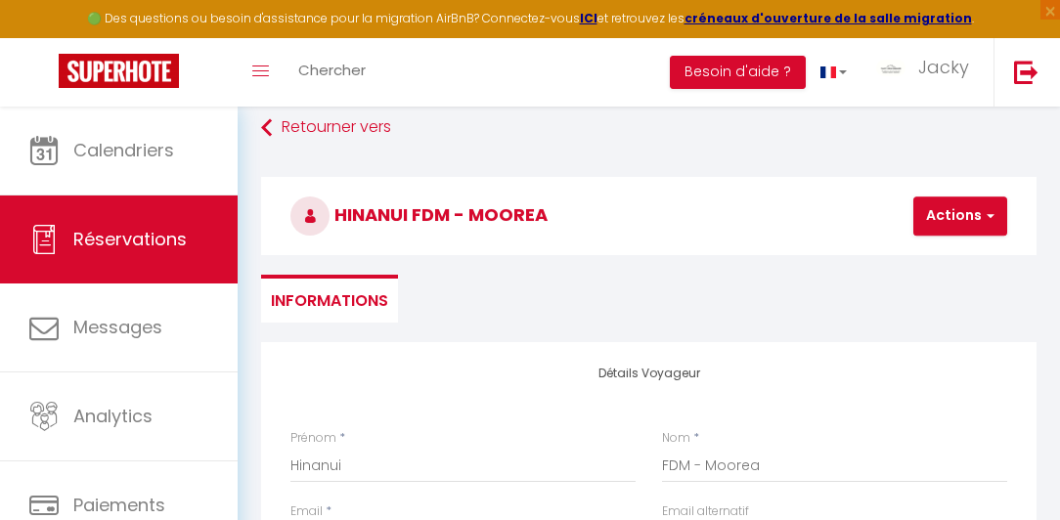
scroll to position [0, 0]
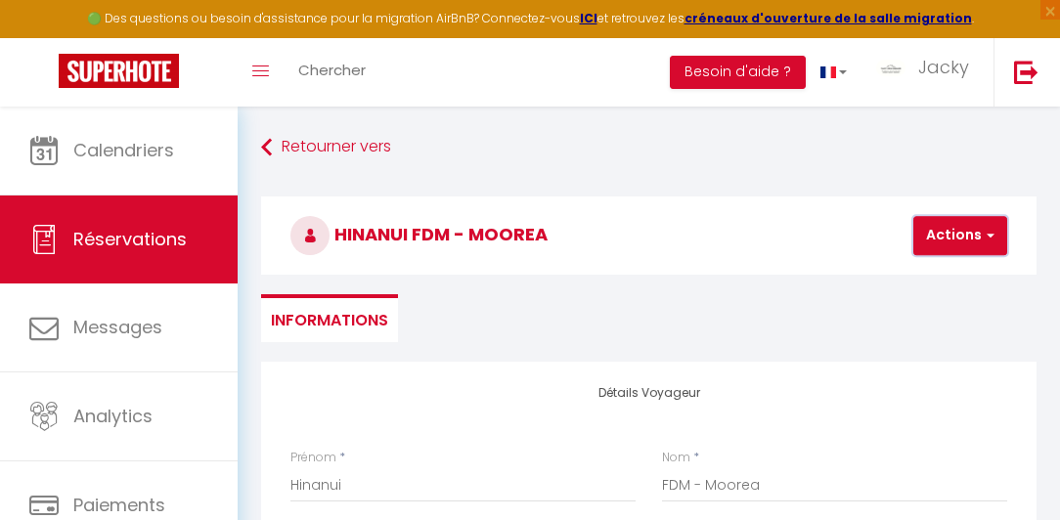
click at [962, 242] on button "Actions" at bounding box center [960, 235] width 94 height 39
click at [958, 275] on link "Enregistrer" at bounding box center [976, 278] width 154 height 25
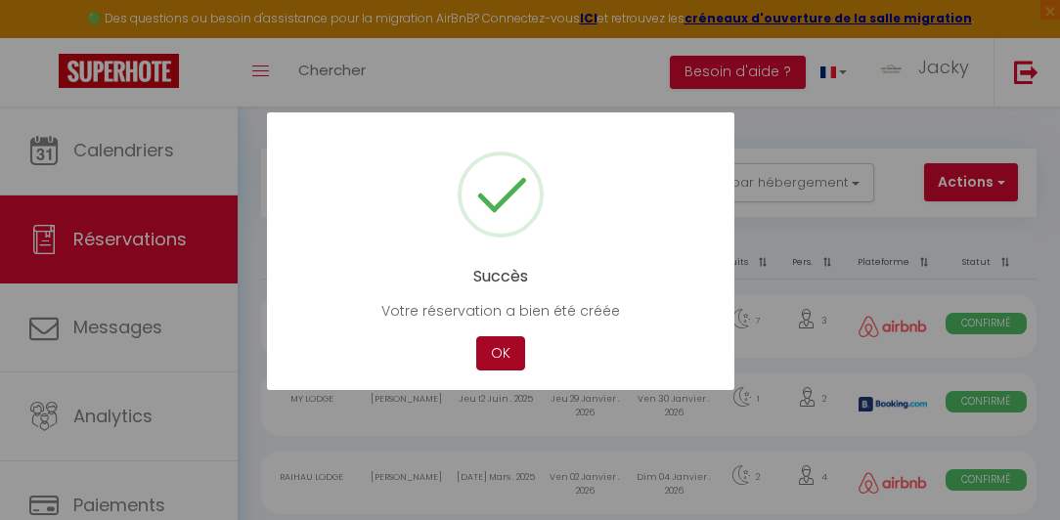
click at [502, 352] on button "OK" at bounding box center [500, 353] width 49 height 34
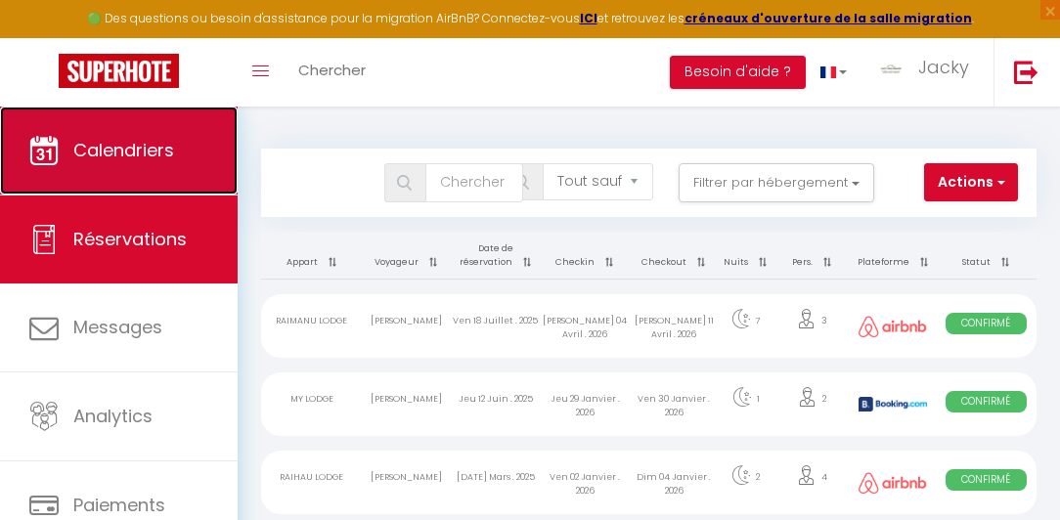
click at [111, 135] on link "Calendriers" at bounding box center [119, 151] width 238 height 88
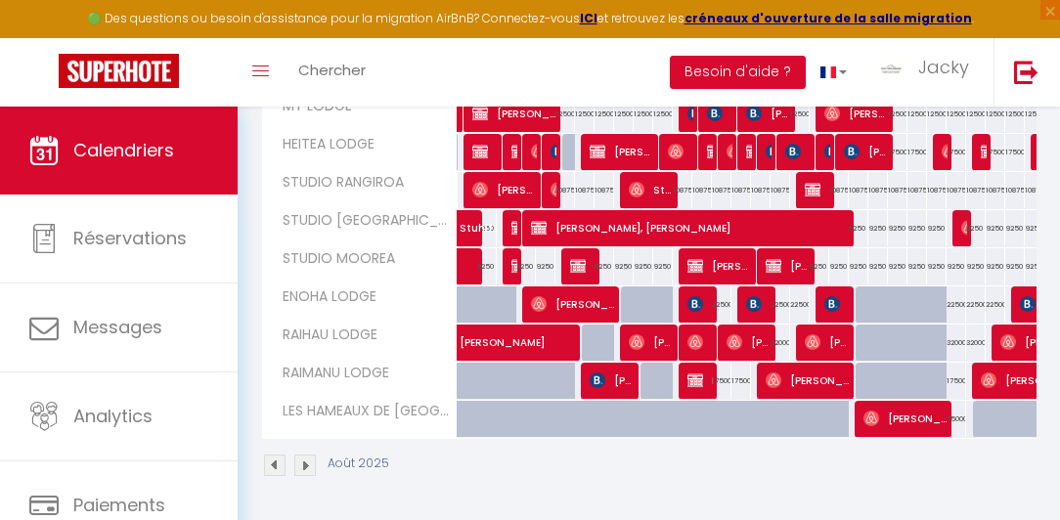
scroll to position [346, 0]
